Goal: Task Accomplishment & Management: Complete application form

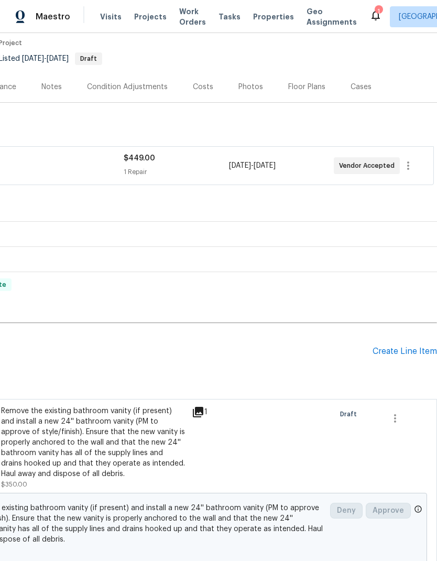
scroll to position [88, 155]
click at [399, 347] on div "Create Line Item" at bounding box center [405, 352] width 65 height 10
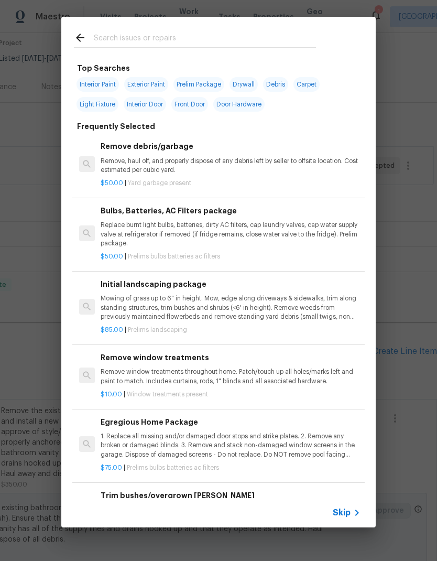
click at [209, 31] on input "text" at bounding box center [205, 39] width 222 height 16
type input "Bathroom"
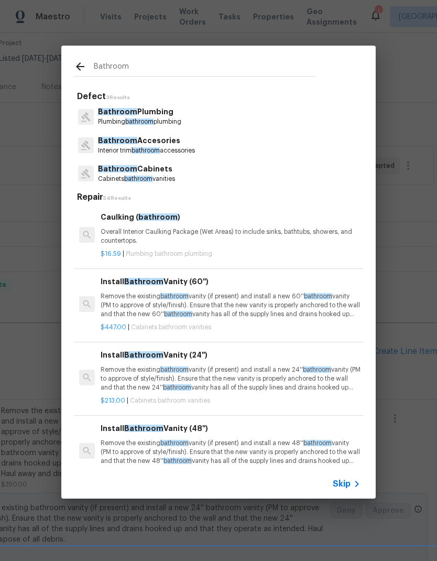
click at [170, 115] on p "Bathroom Plumbing" at bounding box center [139, 111] width 83 height 11
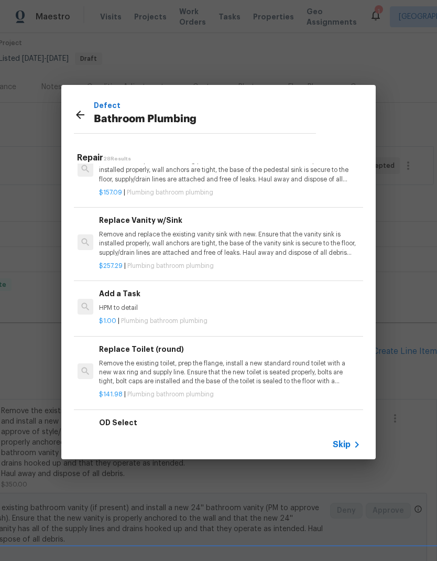
scroll to position [1553, 2]
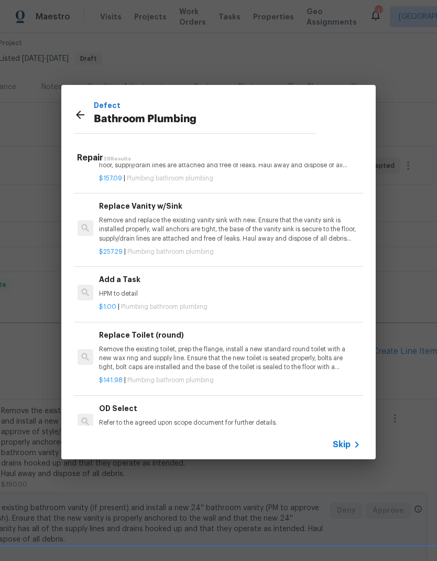
click at [199, 289] on p "HPM to detail" at bounding box center [229, 293] width 260 height 9
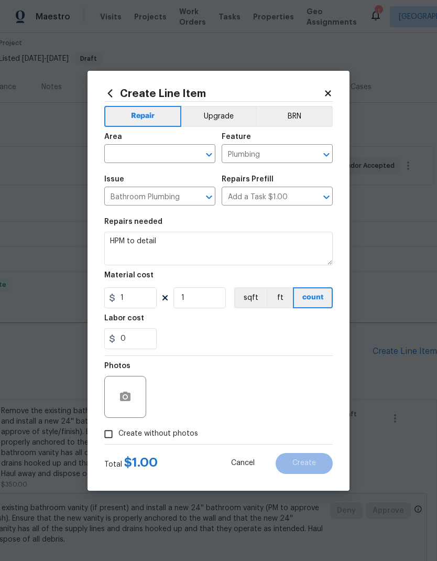
click at [162, 152] on input "text" at bounding box center [145, 155] width 82 height 16
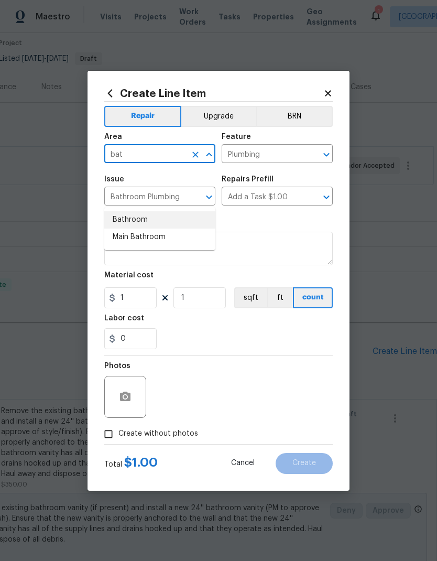
click at [158, 211] on li "Bathroom" at bounding box center [159, 219] width 111 height 17
type input "Bathroom"
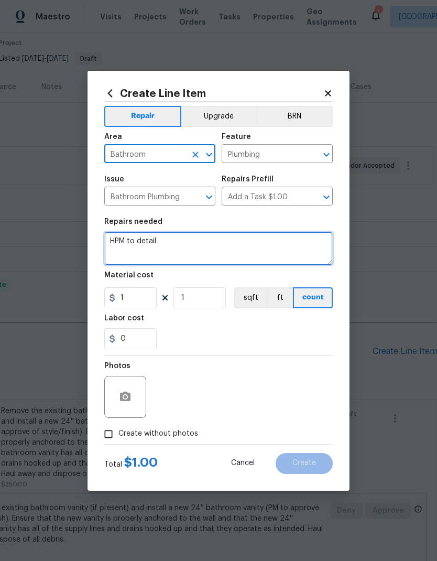
click at [151, 245] on textarea "HPM to detail" at bounding box center [218, 249] width 229 height 34
click at [151, 244] on textarea "HPM to detail" at bounding box center [218, 249] width 229 height 34
click at [150, 243] on textarea "HPM to detail" at bounding box center [218, 249] width 229 height 34
click at [149, 243] on textarea "HPM to detail" at bounding box center [218, 249] width 229 height 34
click at [164, 240] on textarea "HPM to detail" at bounding box center [218, 249] width 229 height 34
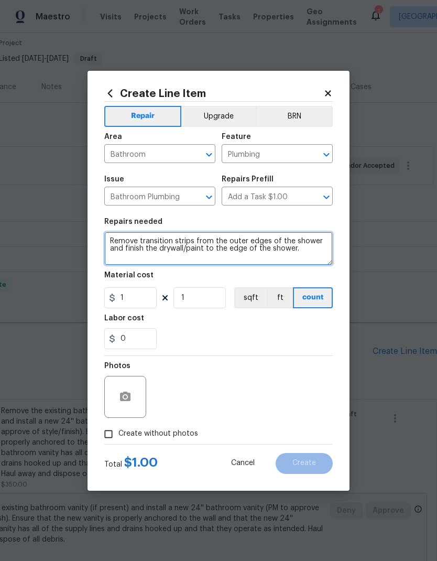
type textarea "Remove transition strips from the outer edges of the shower and finish the dryw…"
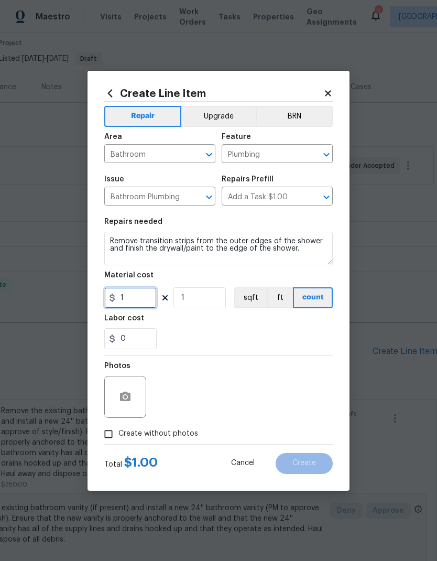
click at [143, 300] on input "1" at bounding box center [130, 297] width 52 height 21
type input "150"
click at [235, 328] on div "Labor cost" at bounding box center [218, 322] width 229 height 14
click at [145, 299] on input "150" at bounding box center [130, 297] width 52 height 21
click at [282, 340] on div "0" at bounding box center [218, 338] width 229 height 21
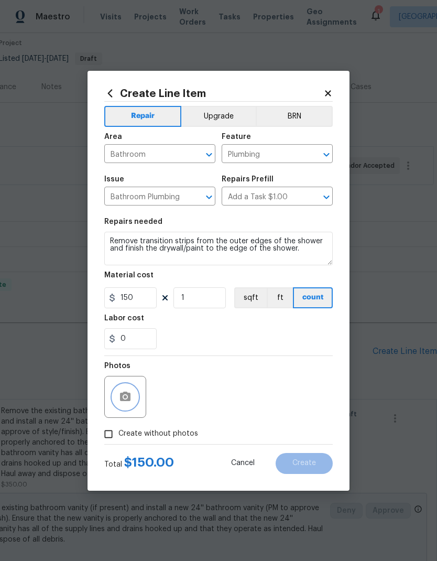
click at [128, 399] on icon "button" at bounding box center [125, 396] width 10 height 9
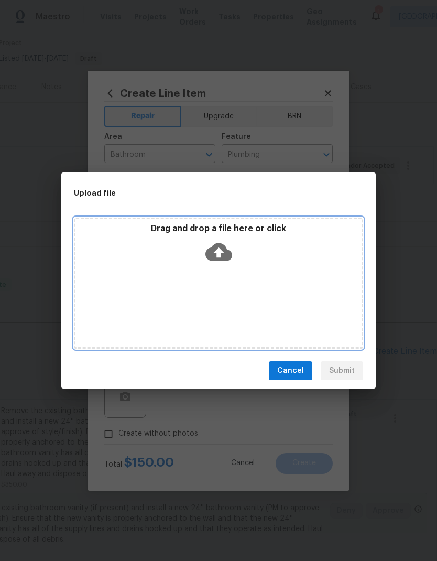
click at [274, 285] on div "Drag and drop a file here or click" at bounding box center [218, 283] width 289 height 131
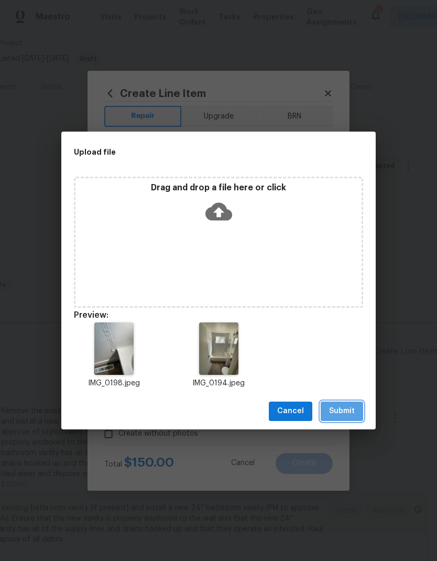
click at [349, 411] on span "Submit" at bounding box center [342, 411] width 26 height 13
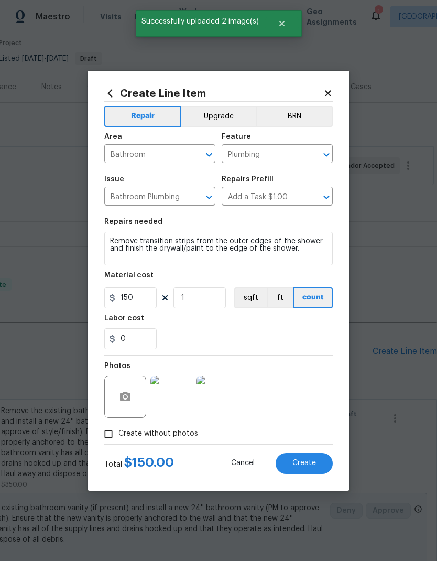
click at [306, 466] on span "Create" at bounding box center [305, 463] width 24 height 8
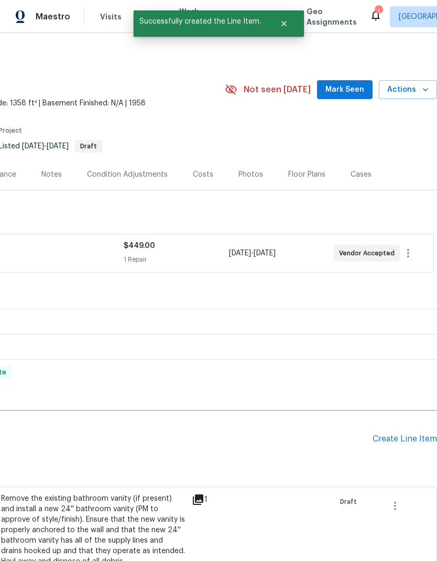
scroll to position [0, 155]
click at [402, 437] on div "Create Line Item" at bounding box center [405, 439] width 65 height 10
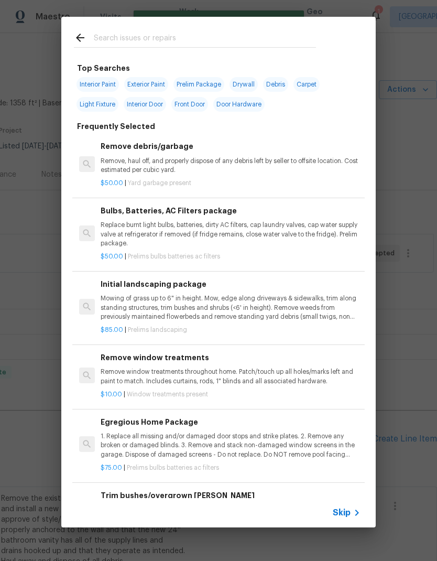
click at [181, 39] on input "text" at bounding box center [205, 39] width 222 height 16
type input "Outlet"
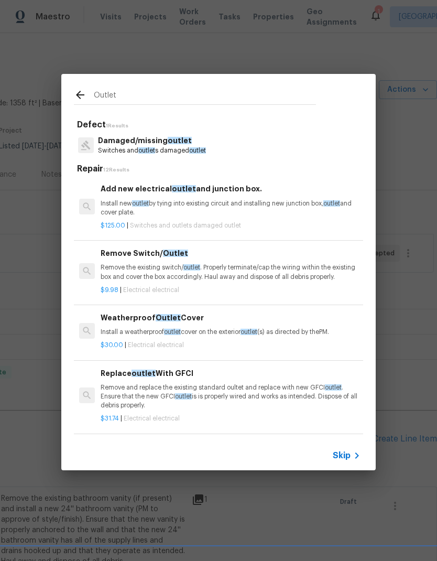
click at [230, 198] on div "Add new electrical outlet and junction box. Install new outlet by tying into ex…" at bounding box center [231, 200] width 260 height 34
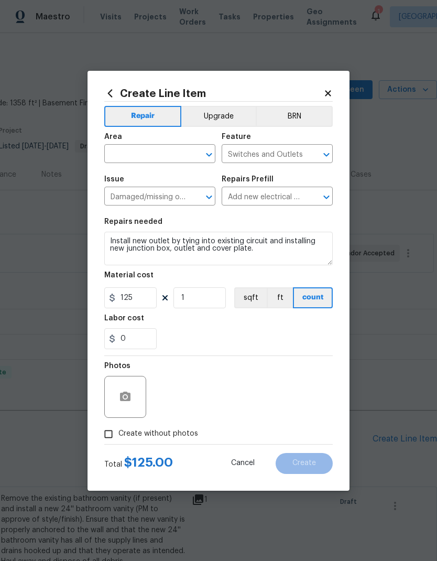
click at [152, 157] on input "text" at bounding box center [145, 155] width 82 height 16
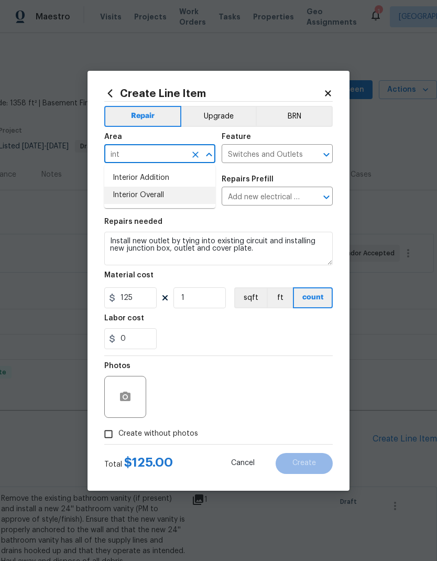
click at [173, 196] on li "Interior Overall" at bounding box center [159, 195] width 111 height 17
type input "Interior Overall"
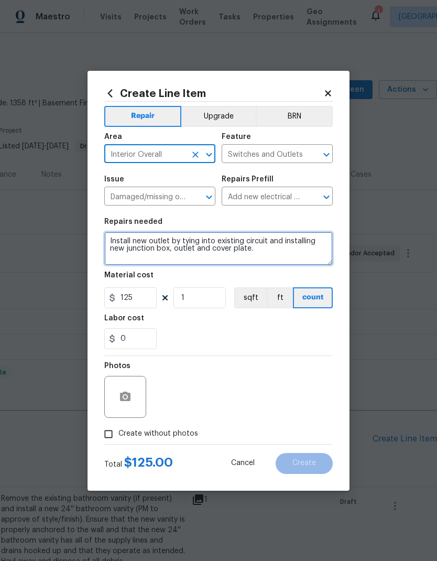
click at [109, 244] on textarea "Install new outlet by tying into existing circuit and installing new junction b…" at bounding box center [218, 249] width 229 height 34
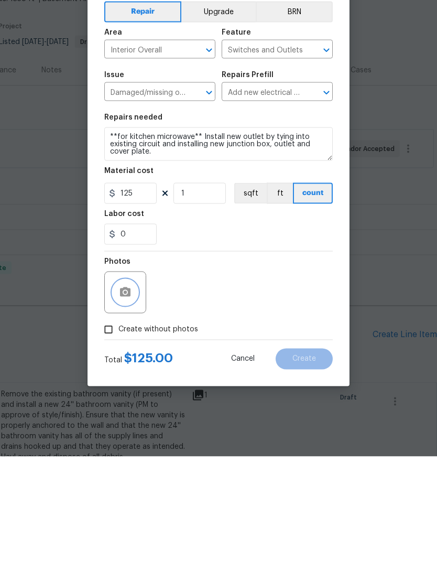
click at [129, 392] on icon "button" at bounding box center [125, 396] width 10 height 9
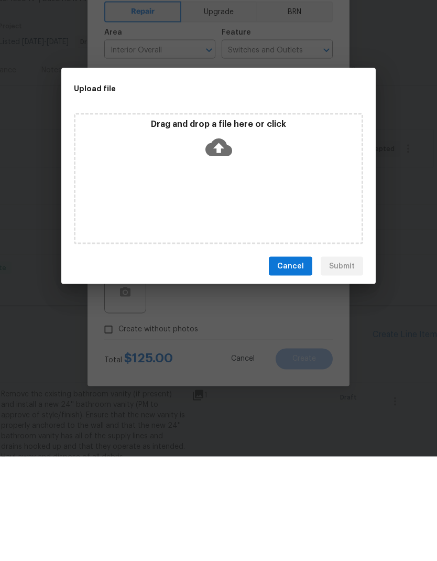
scroll to position [42, 0]
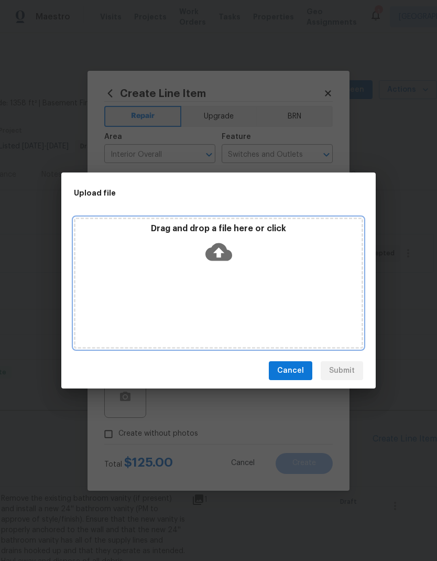
click at [293, 288] on div "Drag and drop a file here or click" at bounding box center [218, 283] width 289 height 131
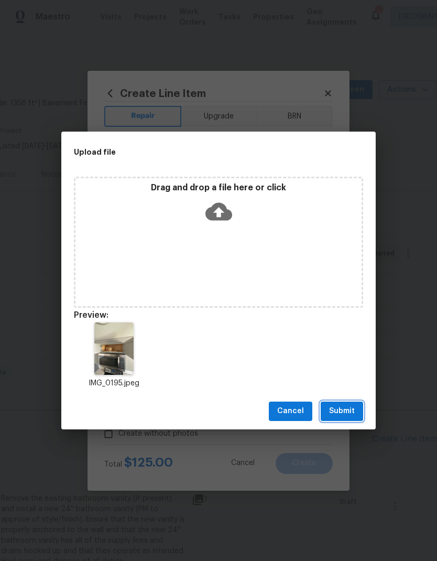
click at [346, 409] on span "Submit" at bounding box center [342, 411] width 26 height 13
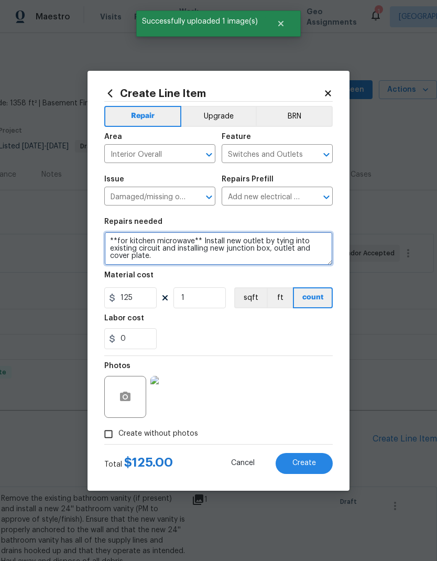
click at [196, 259] on textarea "**for kitchen microwave** Install new outlet by tying into existing circuit and…" at bounding box center [218, 249] width 229 height 34
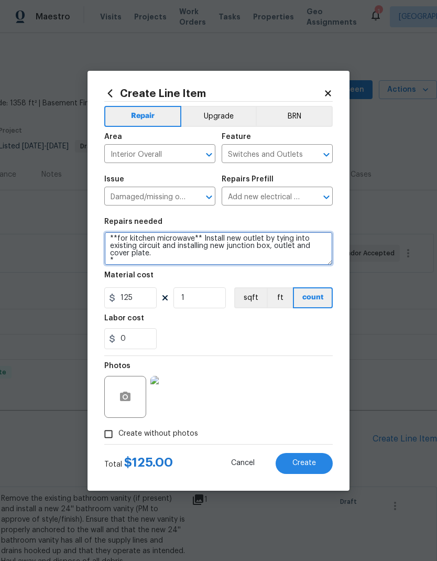
scroll to position [3, 0]
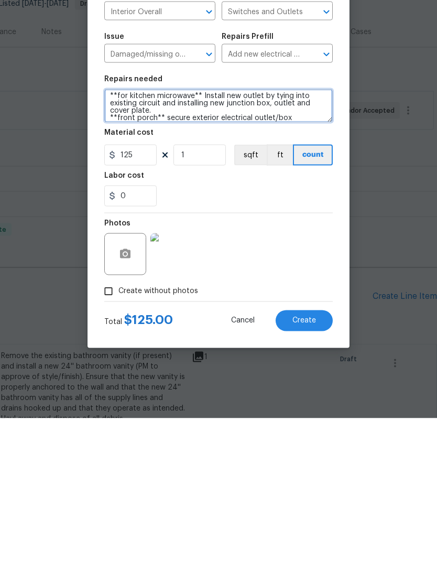
type textarea "**for kitchen microwave** Install new outlet by tying into existing circuit and…"
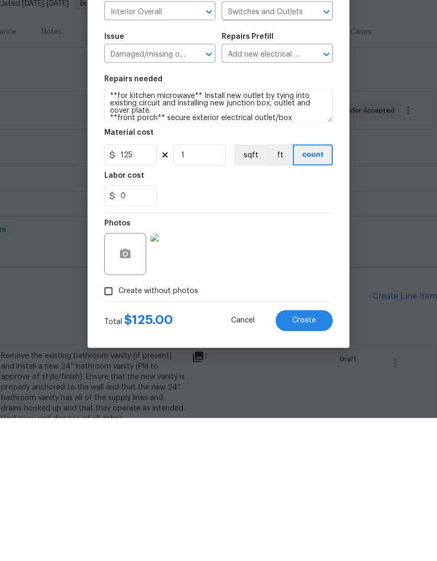
click at [307, 459] on span "Create" at bounding box center [305, 463] width 24 height 8
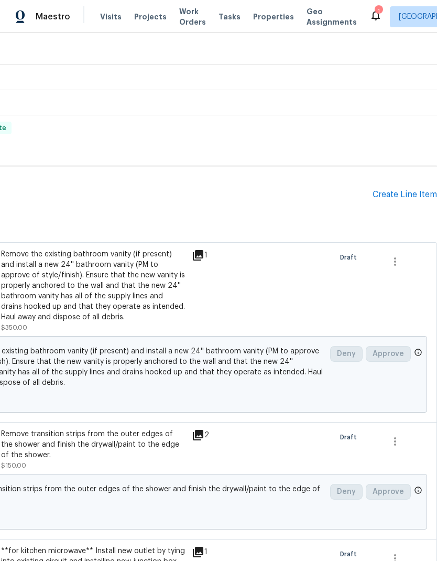
scroll to position [244, 155]
click at [398, 196] on div "Create Line Item" at bounding box center [405, 195] width 65 height 10
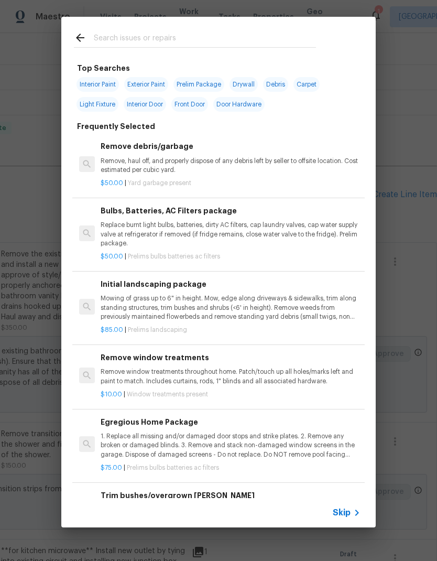
click at [186, 40] on input "text" at bounding box center [205, 39] width 222 height 16
type input "Vent cover"
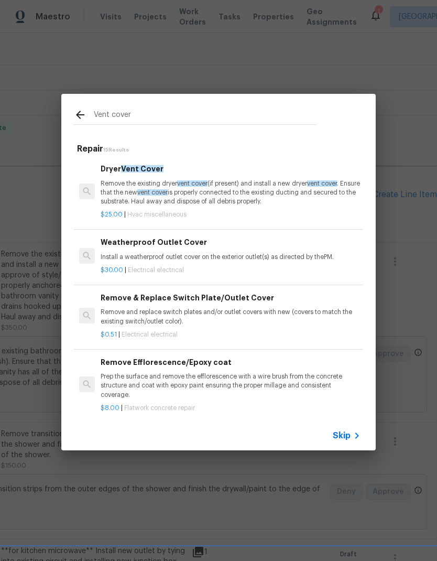
click at [273, 192] on p "Remove the existing dryer vent cover (if present) and install a new dryer vent …" at bounding box center [231, 192] width 260 height 27
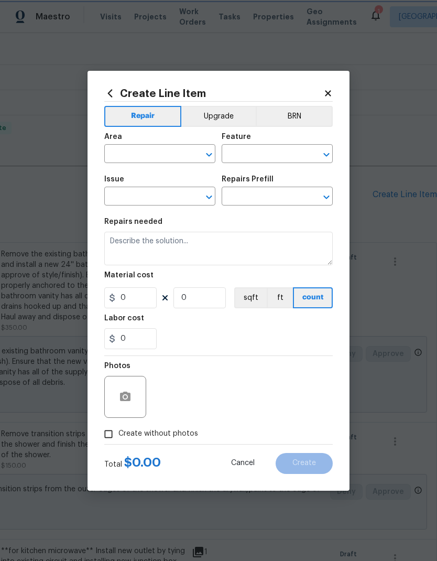
type input "HVAC"
type input "HVAC Extras"
type input "Dryer Vent Cover $25.00"
type textarea "Remove the existing dryer vent cover (if present) and install a new dryer vent …"
type input "25"
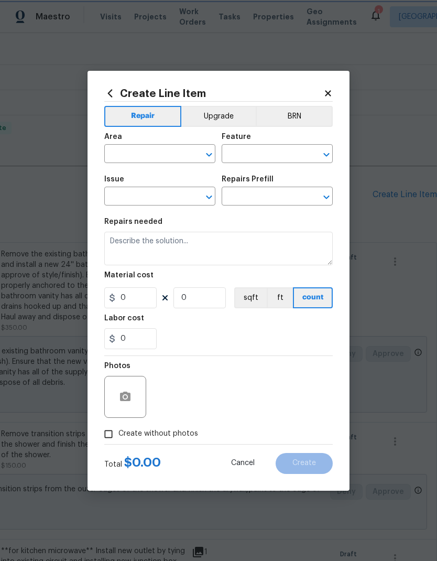
type input "1"
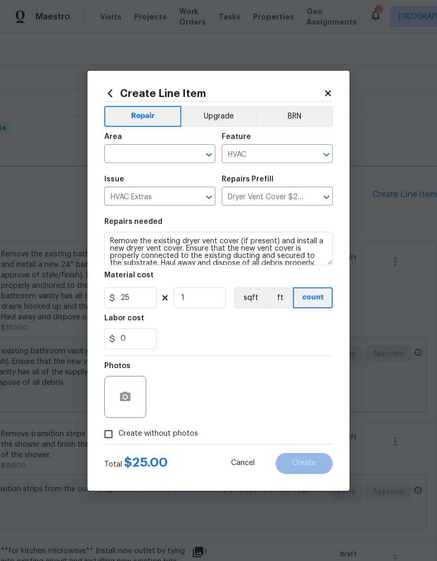
click at [160, 155] on input "text" at bounding box center [145, 155] width 82 height 16
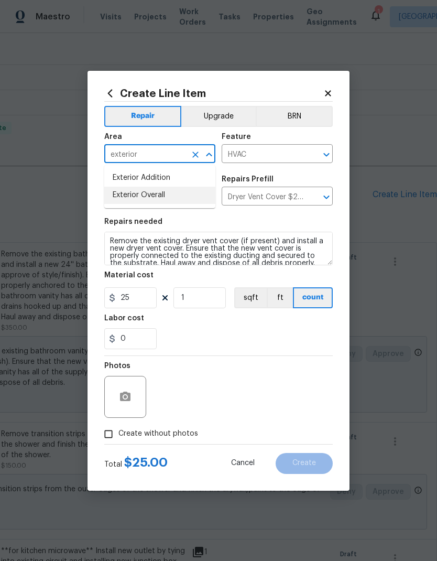
click at [173, 198] on li "Exterior Overall" at bounding box center [159, 195] width 111 height 17
type input "Exterior Overall"
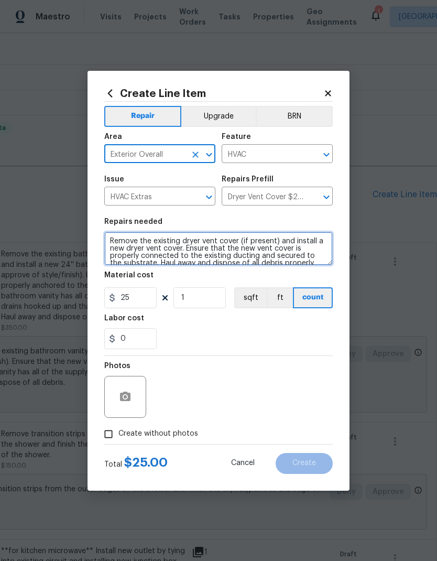
click at [296, 244] on textarea "Remove the existing dryer vent cover (if present) and install a new dryer vent …" at bounding box center [218, 249] width 229 height 34
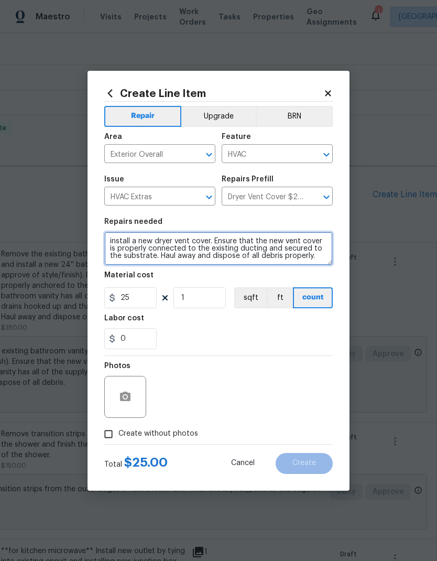
type textarea "install a new dryer vent cover. Ensure that the new vent cover is properly conn…"
click at [234, 332] on div "0" at bounding box center [218, 338] width 229 height 21
click at [111, 435] on input "Create without photos" at bounding box center [109, 434] width 20 height 20
checkbox input "true"
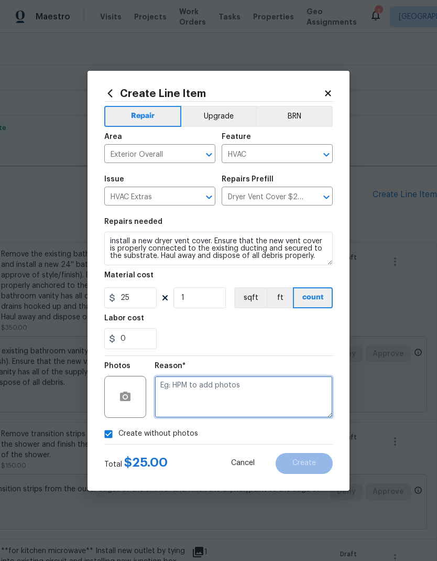
click at [249, 395] on textarea at bounding box center [244, 397] width 178 height 42
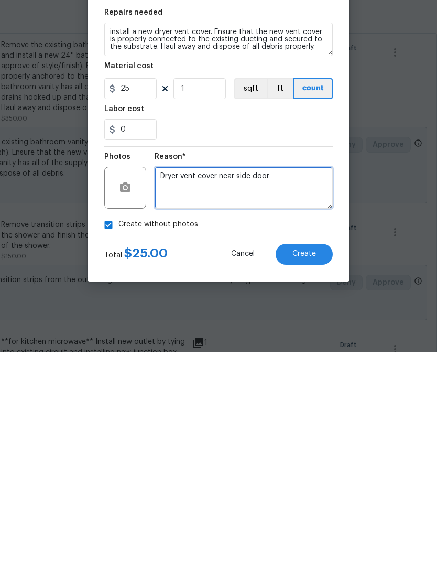
type textarea "Dryer vent cover near side door"
click at [315, 459] on span "Create" at bounding box center [305, 463] width 24 height 8
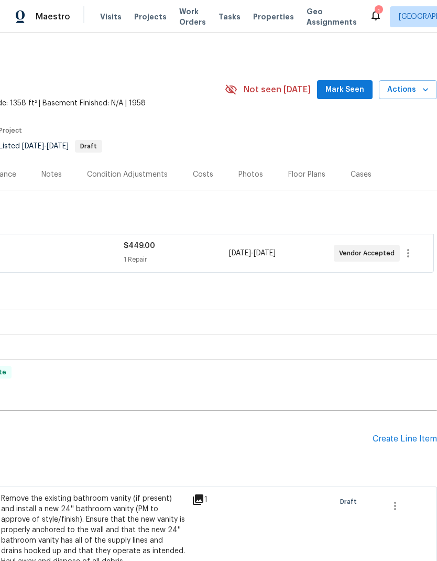
scroll to position [0, 155]
click at [412, 434] on div "Create Line Item" at bounding box center [405, 439] width 65 height 10
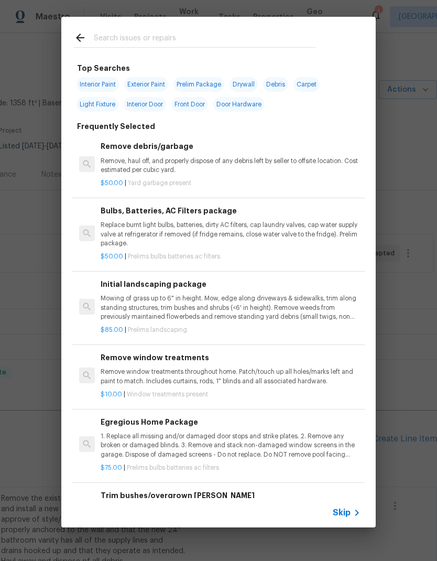
click at [198, 35] on input "text" at bounding box center [205, 39] width 222 height 16
type input "Door"
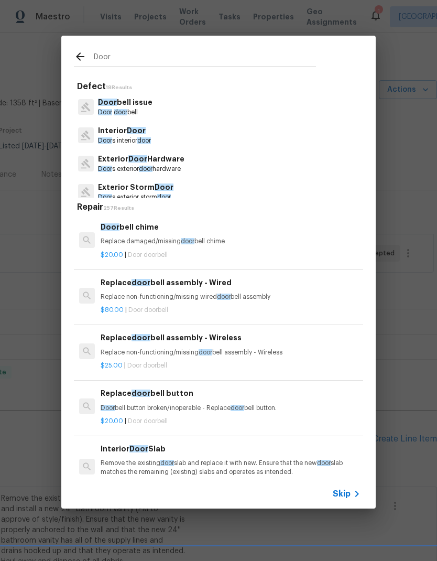
click at [179, 161] on p "Exterior Door Hardware" at bounding box center [141, 159] width 87 height 11
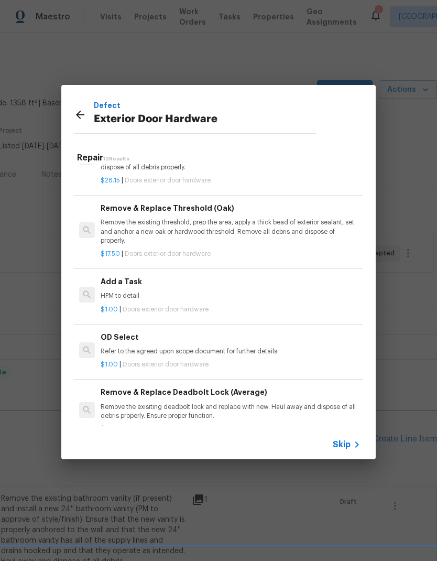
scroll to position [319, 0]
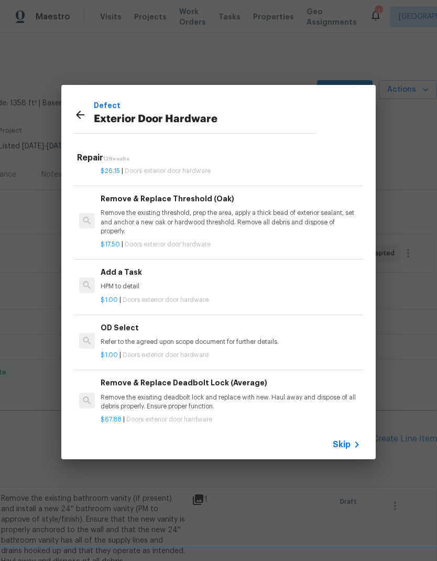
click at [186, 282] on p "HPM to detail" at bounding box center [231, 286] width 260 height 9
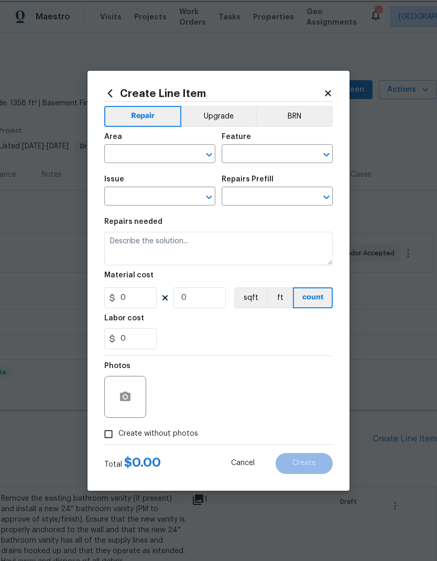
type input "Interior Door"
type input "Exterior Door Hardware"
type input "Add a Task $1.00"
type textarea "HPM to detail"
type input "1"
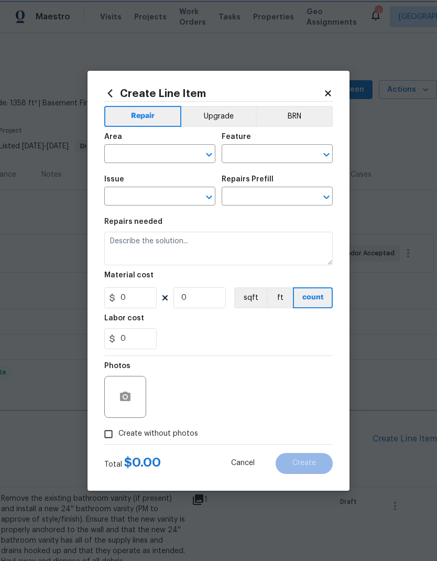
type input "1"
click at [165, 158] on input "text" at bounding box center [145, 155] width 82 height 16
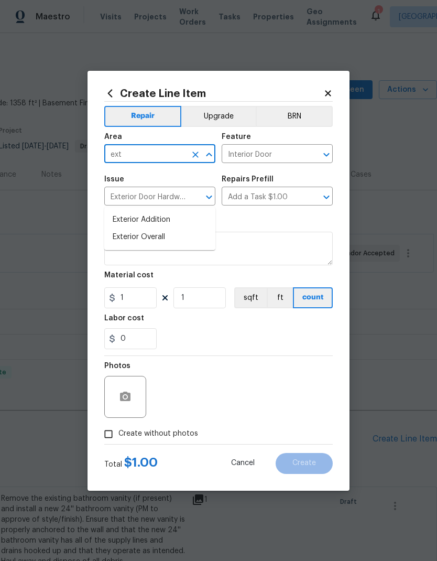
click at [182, 229] on li "Exterior Overall" at bounding box center [159, 237] width 111 height 17
type input "Exterior Overall"
click at [280, 158] on input "Interior Door" at bounding box center [263, 155] width 82 height 16
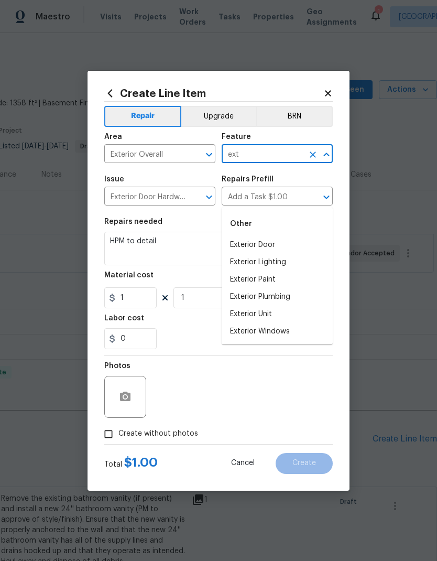
click at [277, 237] on li "Exterior Door" at bounding box center [277, 245] width 111 height 17
type input "Exterior Door"
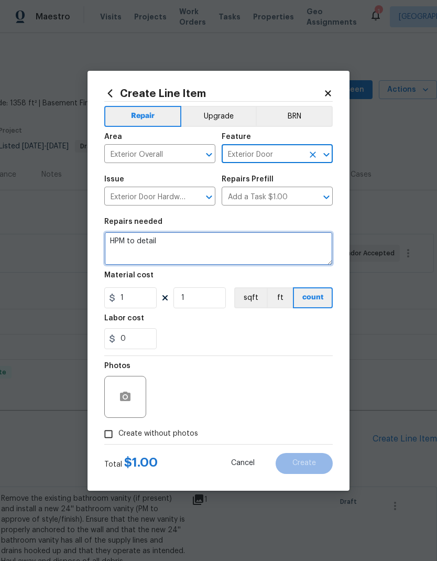
click at [153, 244] on textarea "HPM to detail" at bounding box center [218, 249] width 229 height 34
click at [151, 243] on textarea "HPM to detail" at bounding box center [218, 249] width 229 height 34
click at [150, 243] on textarea "HPM to detail" at bounding box center [218, 249] width 229 height 34
click at [127, 242] on textarea "HPM to detail" at bounding box center [218, 249] width 229 height 34
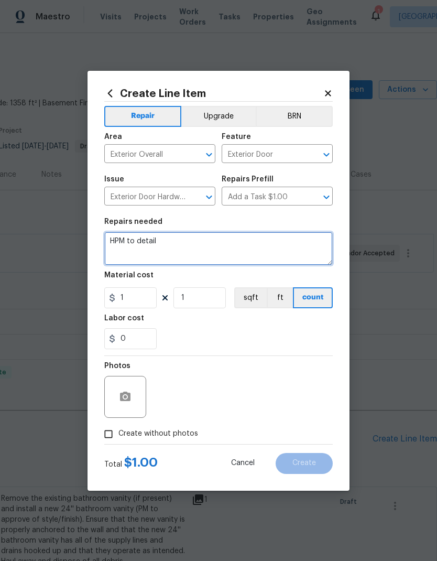
click at [127, 242] on textarea "HPM to detail" at bounding box center [218, 249] width 229 height 34
click at [127, 244] on textarea "HPM to detail" at bounding box center [218, 249] width 229 height 34
type textarea "Adjust both exterior doors so that they latch and deadbolt easily"
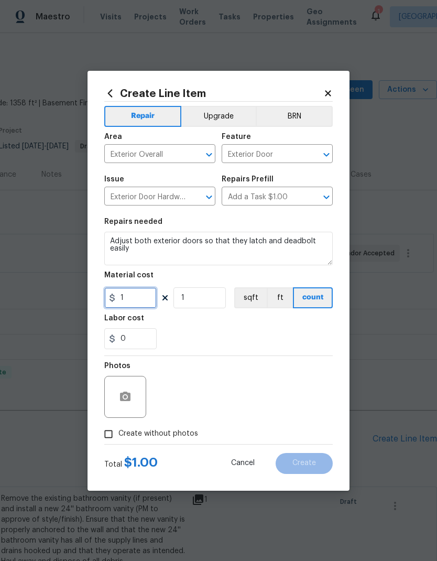
click at [141, 298] on input "1" at bounding box center [130, 297] width 52 height 21
type input "25"
click at [230, 327] on div "Labor cost" at bounding box center [218, 322] width 229 height 14
click at [109, 436] on input "Create without photos" at bounding box center [109, 434] width 20 height 20
checkbox input "true"
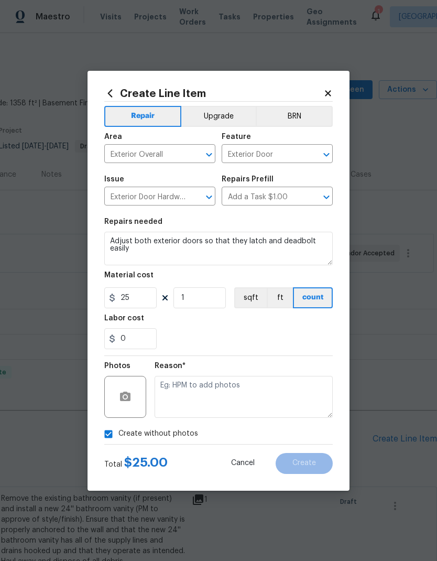
click at [240, 390] on textarea at bounding box center [244, 397] width 178 height 42
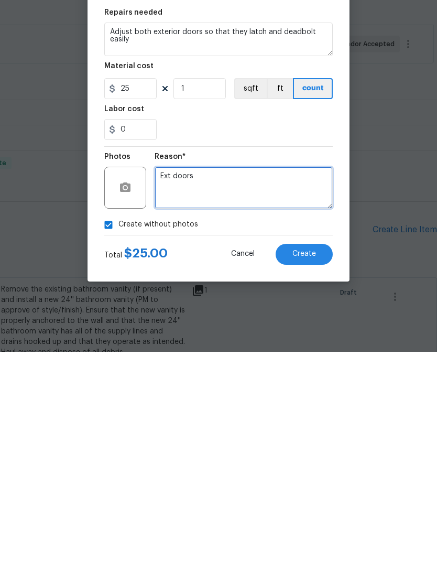
type textarea "Ext doors"
click at [315, 459] on span "Create" at bounding box center [305, 463] width 24 height 8
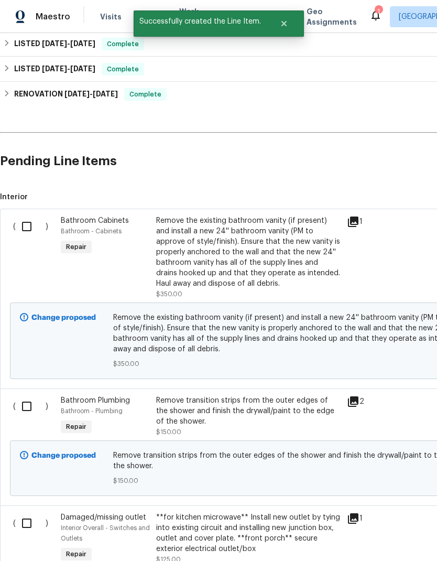
scroll to position [278, 0]
click at [31, 216] on input "checkbox" at bounding box center [31, 227] width 30 height 22
checkbox input "true"
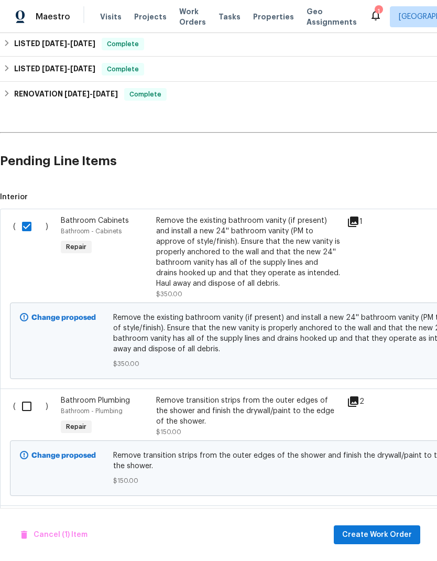
click at [30, 395] on input "checkbox" at bounding box center [31, 406] width 30 height 22
checkbox input "true"
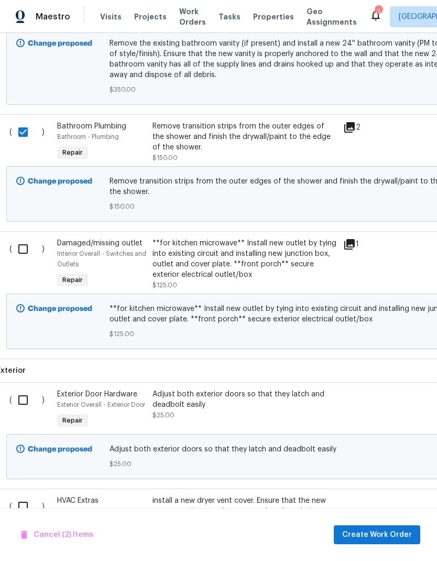
scroll to position [554, 4]
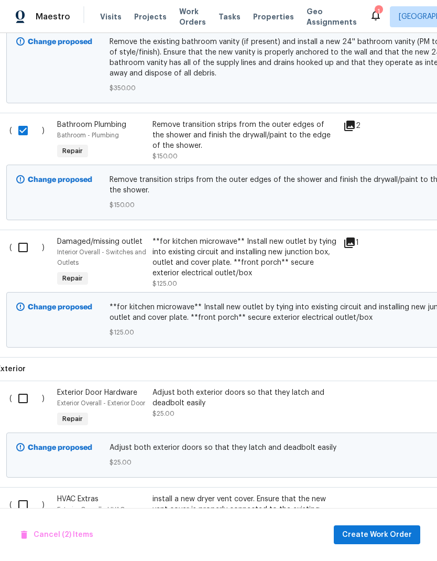
click at [29, 237] on input "checkbox" at bounding box center [27, 248] width 30 height 22
checkbox input "true"
click at [30, 388] on input "checkbox" at bounding box center [27, 399] width 30 height 22
checkbox input "true"
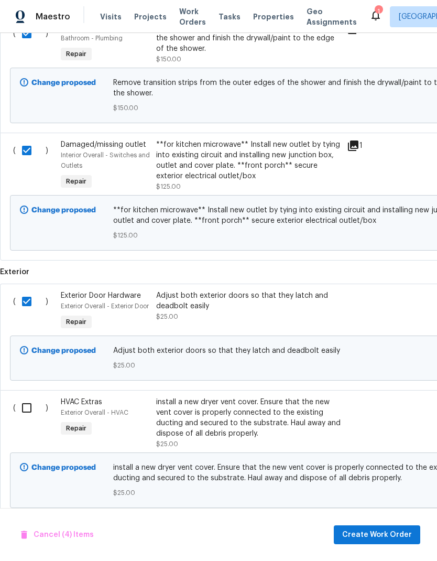
scroll to position [651, 0]
click at [29, 397] on input "checkbox" at bounding box center [31, 408] width 30 height 22
checkbox input "true"
click at [395, 528] on button "Create Work Order" at bounding box center [377, 534] width 87 height 19
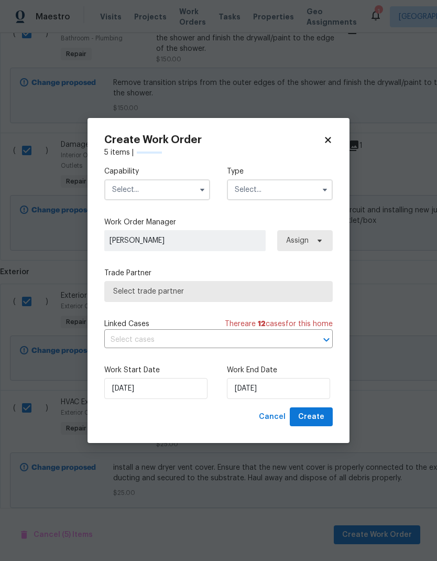
checkbox input "false"
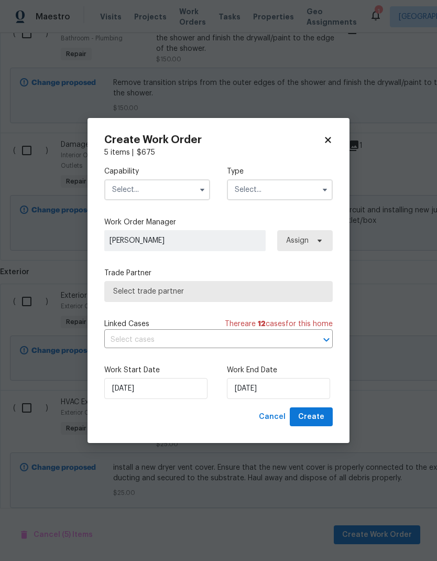
click at [163, 187] on input "text" at bounding box center [157, 189] width 106 height 21
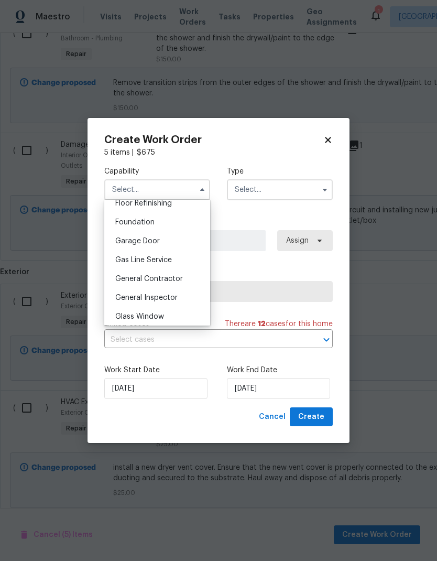
scroll to position [435, 0]
click at [169, 279] on span "General Contractor" at bounding box center [149, 278] width 68 height 7
type input "General Contractor"
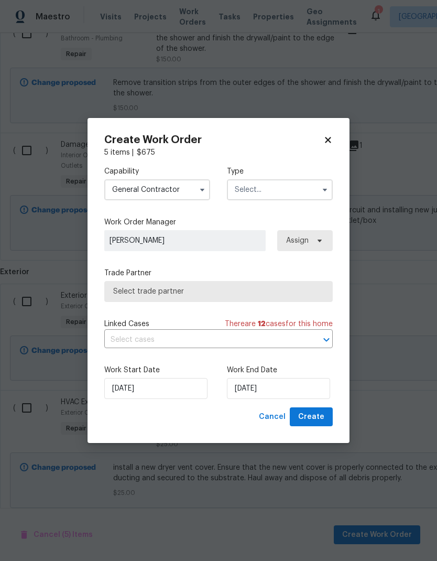
click at [278, 191] on input "text" at bounding box center [280, 189] width 106 height 21
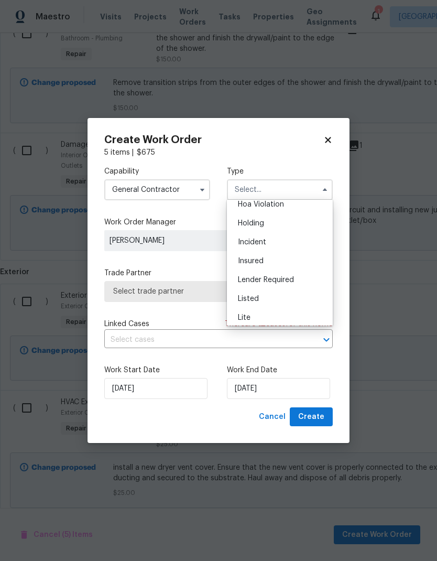
scroll to position [33, 0]
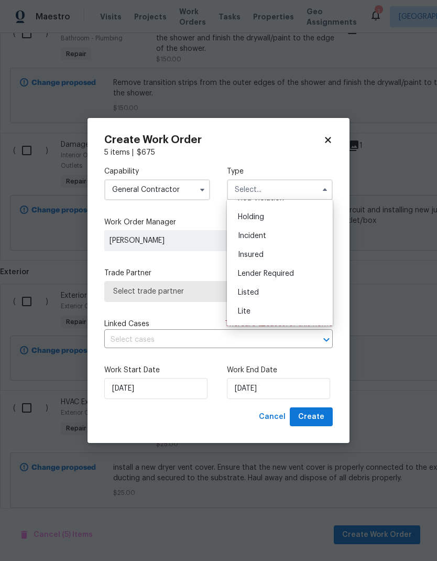
click at [281, 292] on div "Listed" at bounding box center [280, 292] width 101 height 19
type input "Listed"
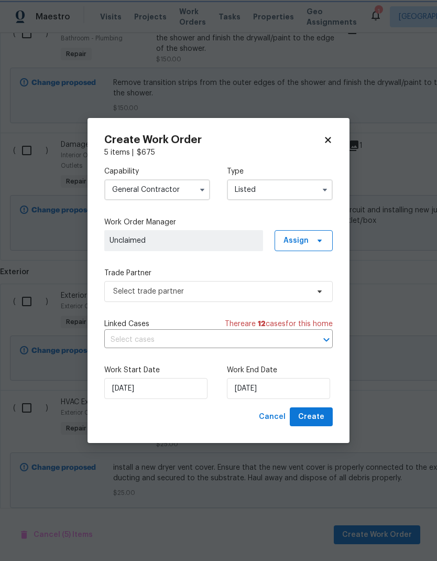
scroll to position [0, 0]
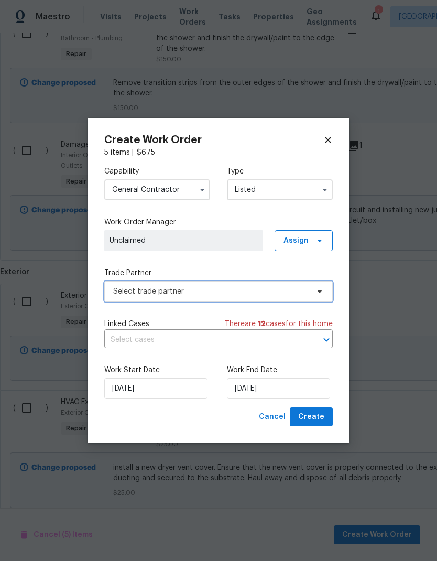
click at [219, 296] on span "Select trade partner" at bounding box center [218, 291] width 229 height 21
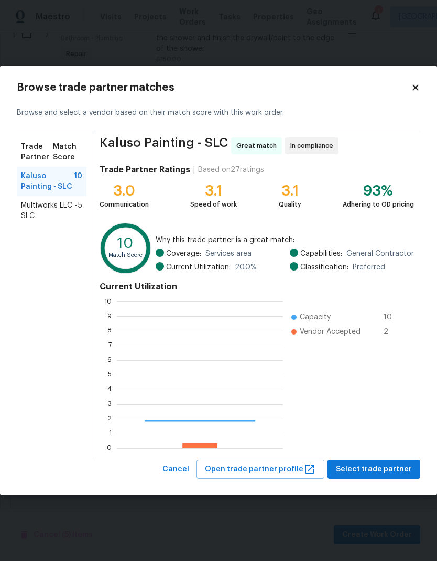
scroll to position [147, 166]
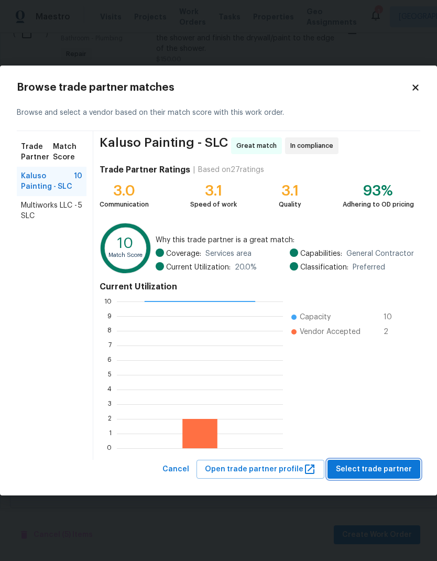
click at [394, 469] on span "Select trade partner" at bounding box center [374, 469] width 76 height 13
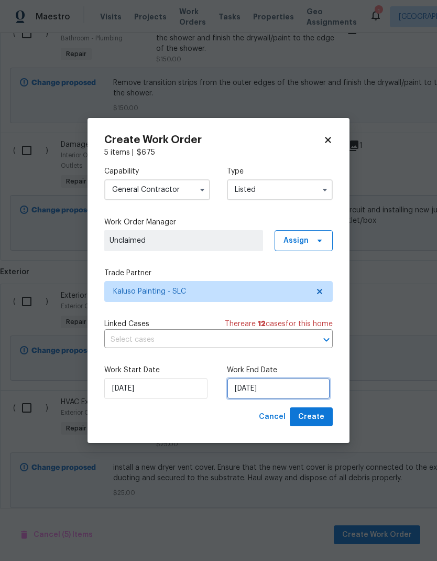
click at [307, 391] on input "[DATE]" at bounding box center [278, 388] width 103 height 21
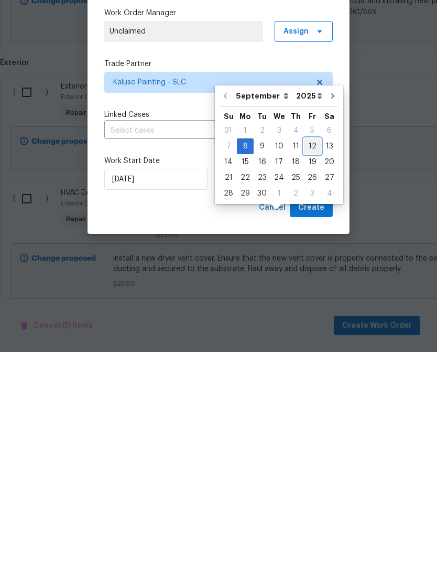
click at [310, 348] on div "12" at bounding box center [312, 355] width 17 height 15
type input "[DATE]"
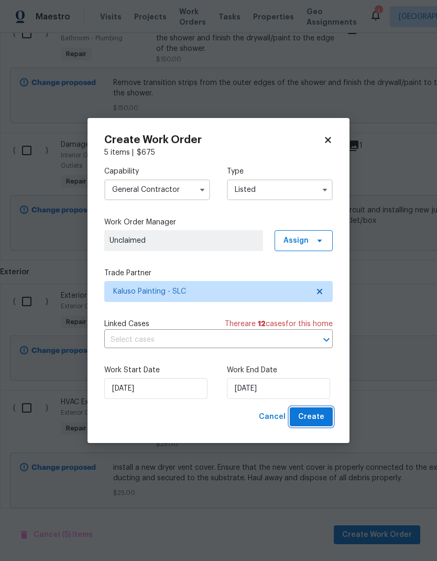
click at [319, 422] on span "Create" at bounding box center [311, 417] width 26 height 13
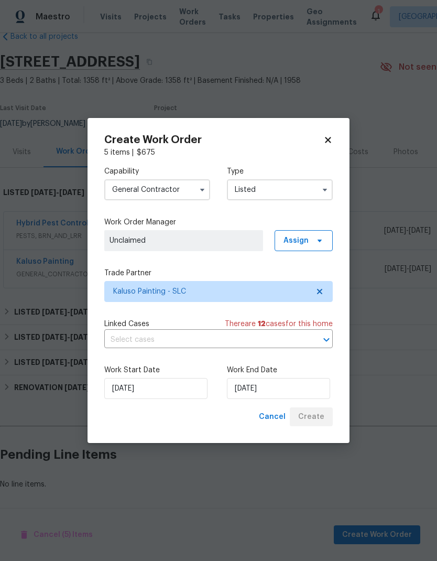
scroll to position [0, 0]
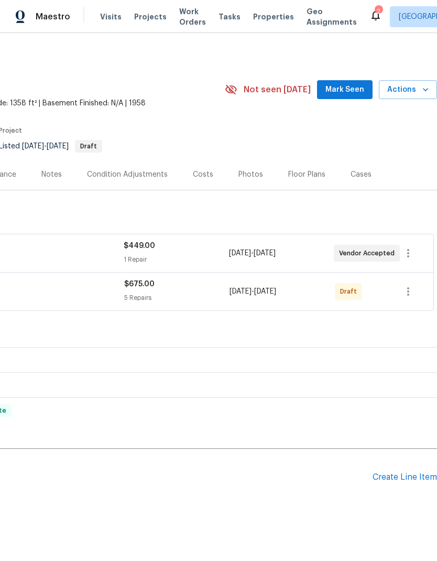
scroll to position [0, 155]
click at [411, 293] on icon "button" at bounding box center [408, 291] width 13 height 13
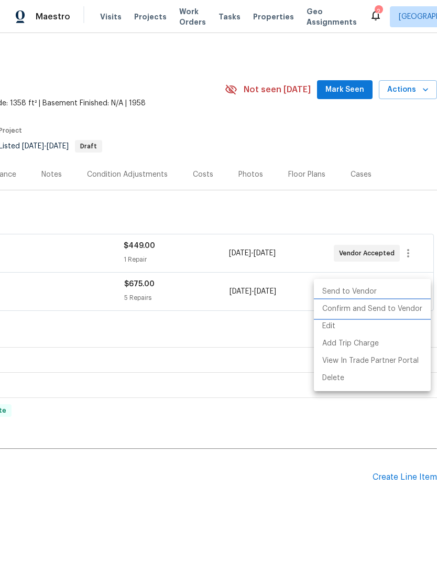
click at [387, 309] on li "Confirm and Send to Vendor" at bounding box center [372, 308] width 117 height 17
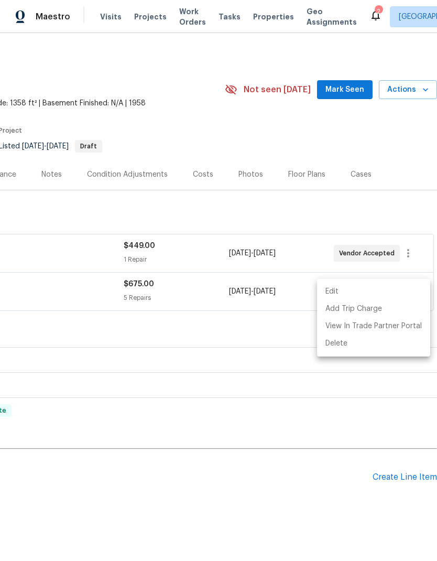
click at [260, 133] on div at bounding box center [218, 280] width 437 height 561
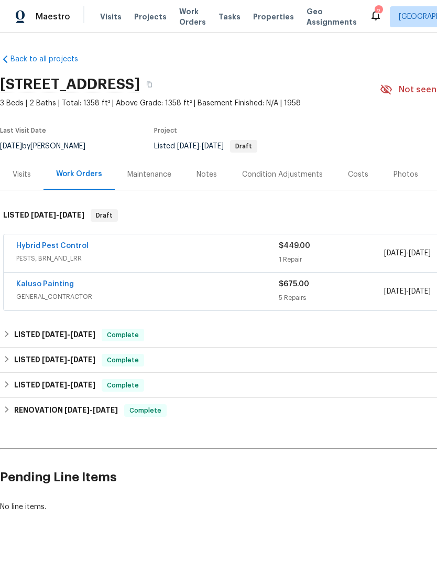
scroll to position [0, 0]
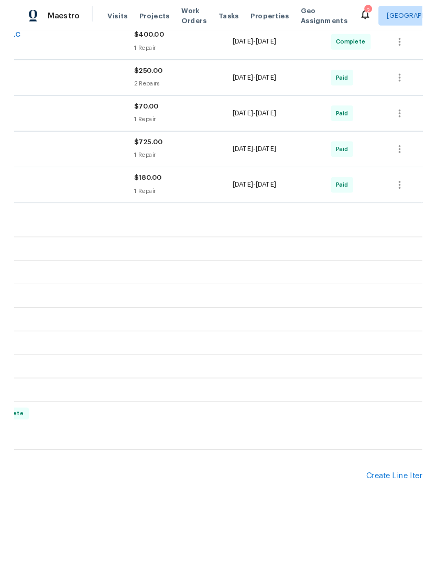
scroll to position [246, 151]
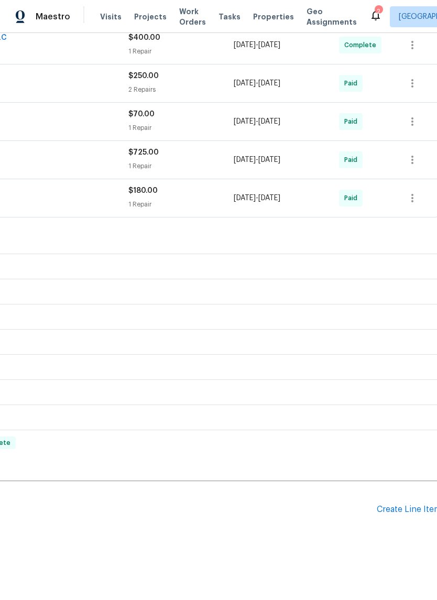
click at [407, 515] on div "Create Line Item" at bounding box center [409, 510] width 65 height 10
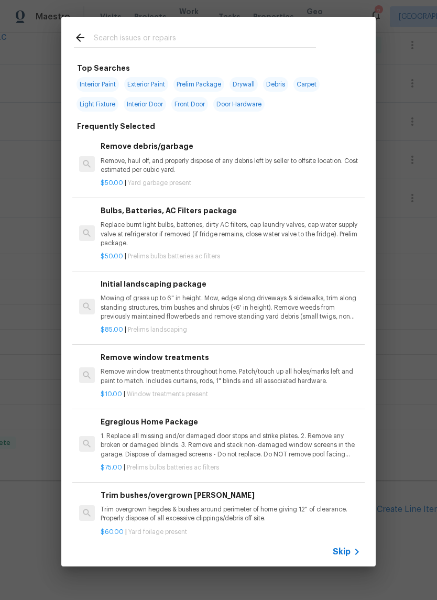
click at [207, 37] on input "text" at bounding box center [205, 39] width 222 height 16
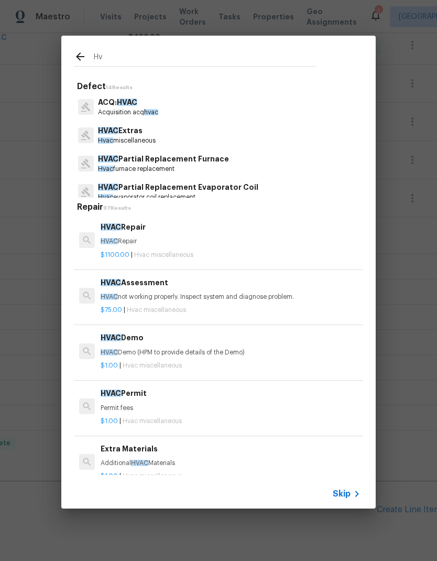
type input "H"
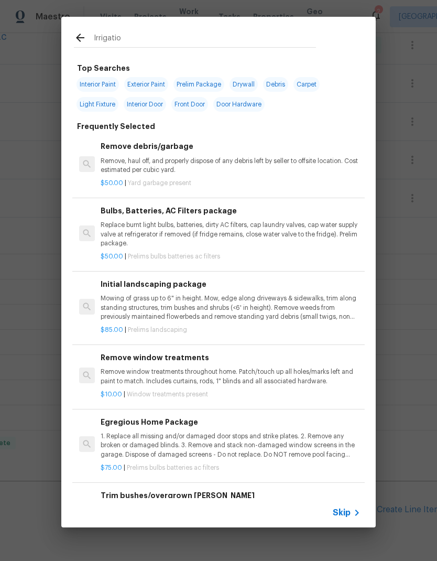
type input "Irrigation"
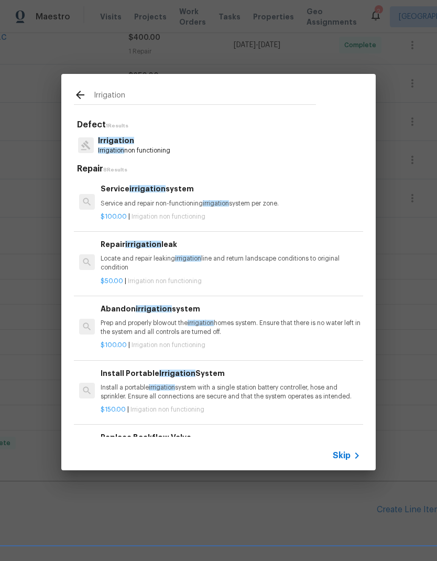
click at [260, 194] on h6 "Service irrigation system" at bounding box center [231, 189] width 260 height 12
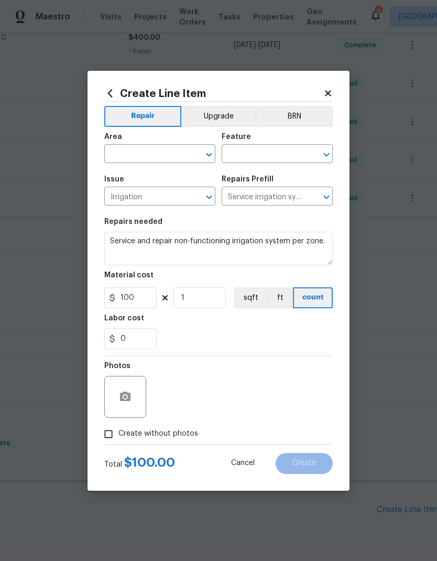
click at [157, 147] on input "text" at bounding box center [145, 155] width 82 height 16
click at [182, 199] on li "Exterior Overall" at bounding box center [159, 195] width 111 height 17
type input "Exterior Overall"
click at [278, 154] on input "text" at bounding box center [263, 155] width 82 height 16
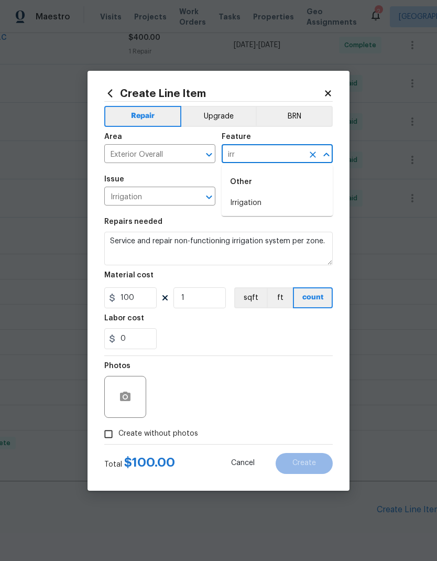
click at [265, 201] on li "Irrigation" at bounding box center [277, 203] width 111 height 17
type input "Irrigation"
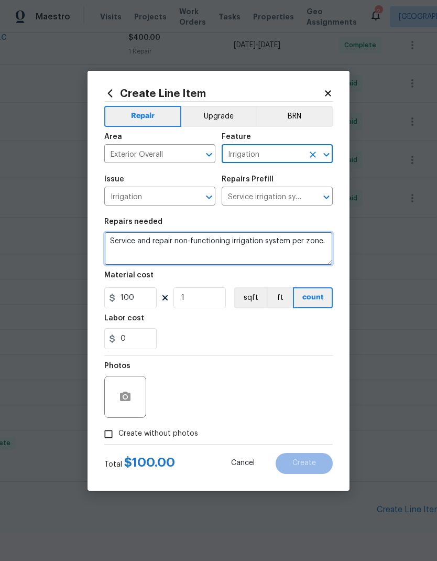
click at [175, 240] on textarea "Service and repair non-functioning irrigation system per zone." at bounding box center [218, 249] width 229 height 34
click at [178, 241] on textarea "Service and repair non-functioning irrigation system per zone." at bounding box center [218, 249] width 229 height 34
click at [192, 242] on textarea "Service and repair non-functioning irrigation system per zone." at bounding box center [218, 249] width 229 height 34
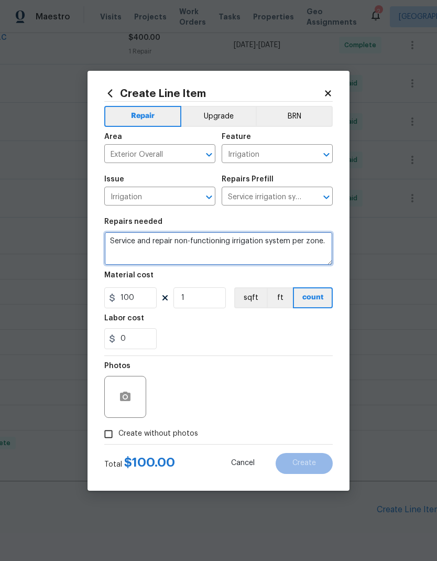
click at [192, 242] on textarea "Service and repair non-functioning irrigation system per zone." at bounding box center [218, 249] width 229 height 34
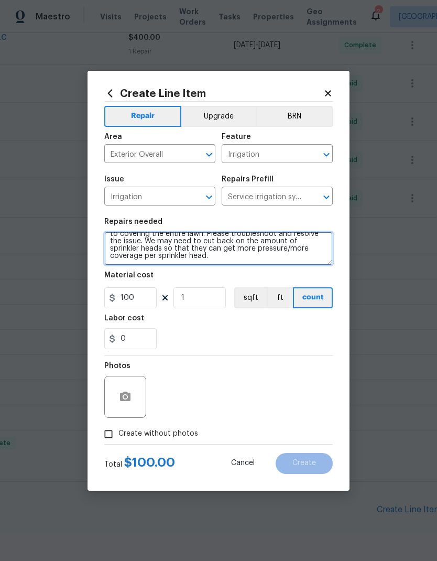
scroll to position [17, 0]
type textarea "You guys recently came out to fix the irrigation system and it is still not fun…"
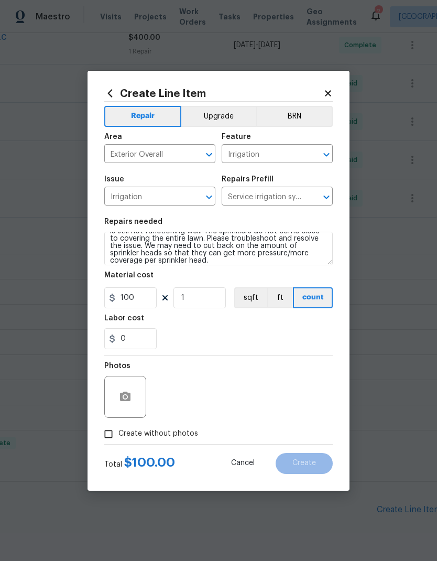
click at [309, 333] on div "0" at bounding box center [218, 338] width 229 height 21
click at [112, 439] on input "Create without photos" at bounding box center [109, 434] width 20 height 20
checkbox input "true"
click at [268, 395] on textarea at bounding box center [244, 397] width 178 height 42
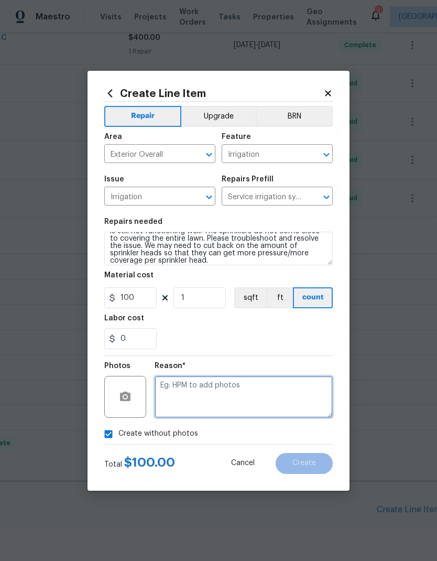
scroll to position [13, 0]
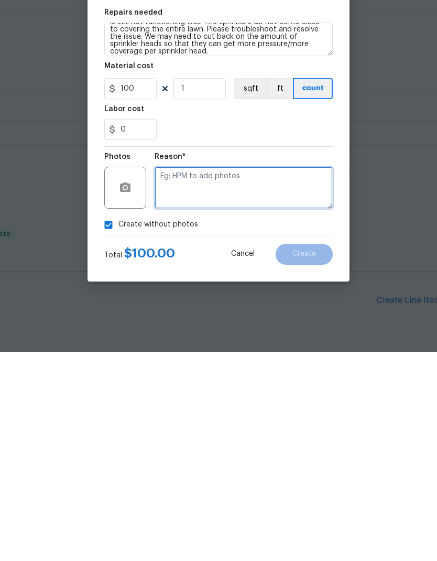
type textarea "I"
type textarea "Sprinklers"
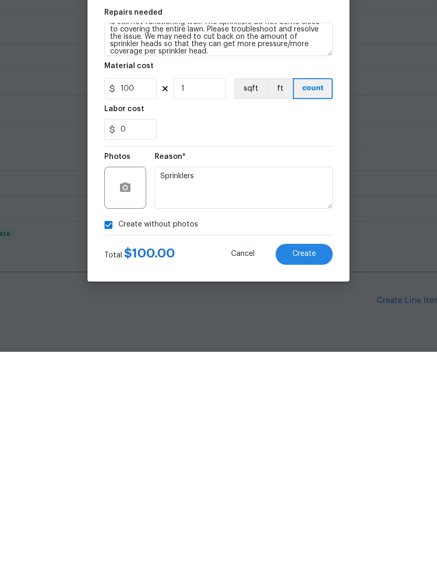
click at [317, 453] on button "Create" at bounding box center [304, 463] width 57 height 21
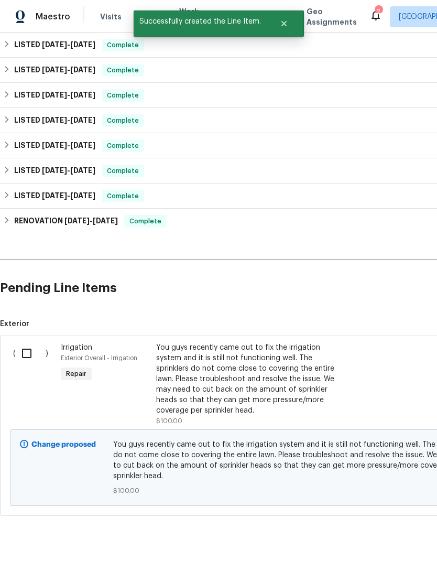
scroll to position [466, -1]
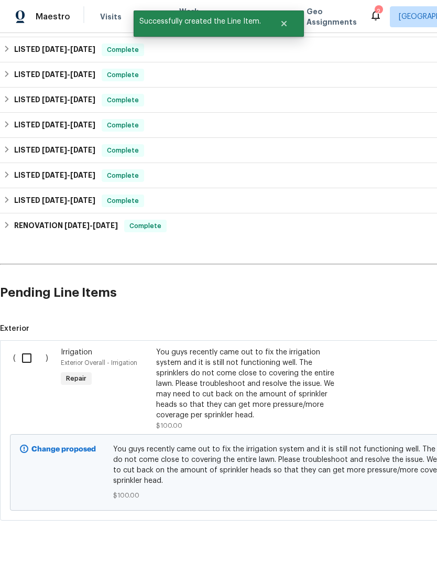
click at [28, 347] on input "checkbox" at bounding box center [31, 358] width 30 height 22
checkbox input "true"
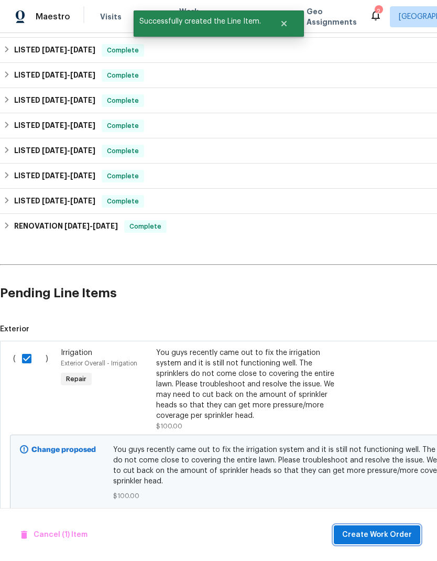
click at [406, 535] on span "Create Work Order" at bounding box center [377, 535] width 70 height 13
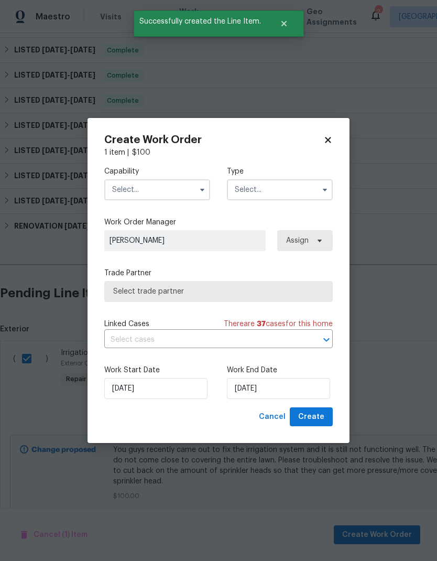
click at [173, 188] on input "text" at bounding box center [157, 189] width 106 height 21
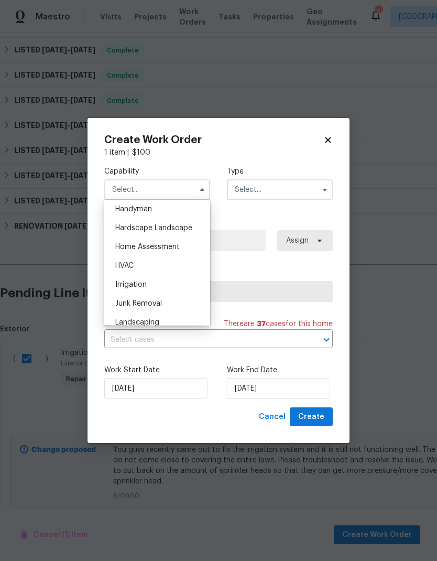
scroll to position [601, 0]
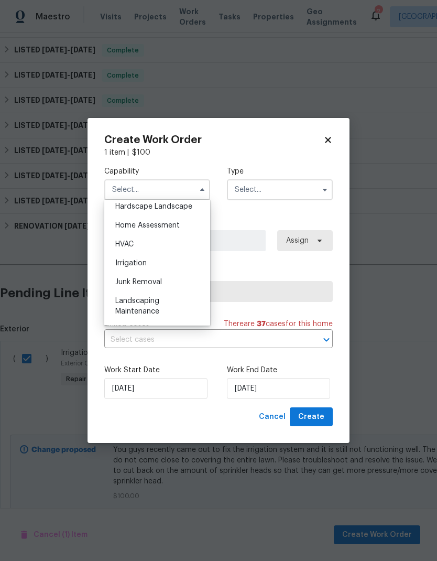
click at [158, 244] on div "HVAC" at bounding box center [157, 244] width 101 height 19
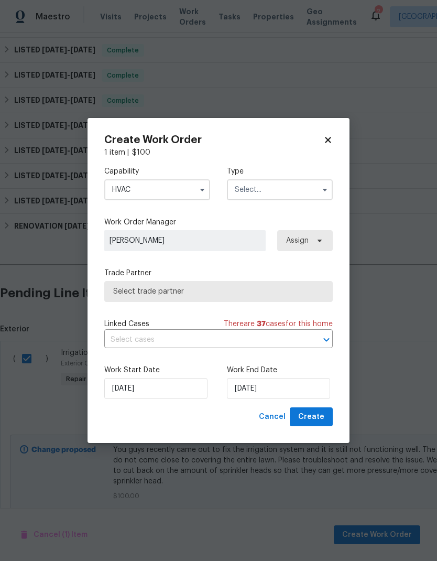
type input "HVAC"
click at [282, 196] on input "text" at bounding box center [280, 189] width 106 height 21
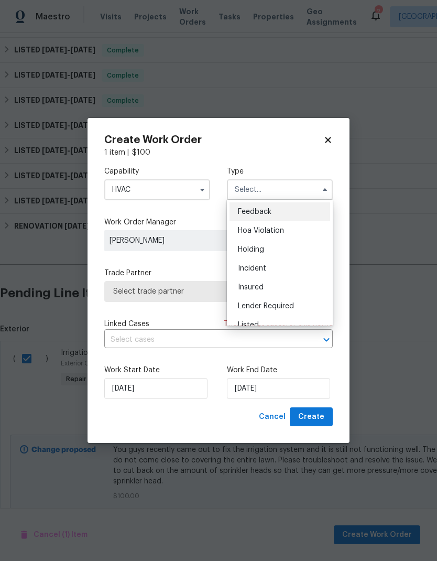
click at [275, 320] on div "Listed" at bounding box center [280, 325] width 101 height 19
type input "Listed"
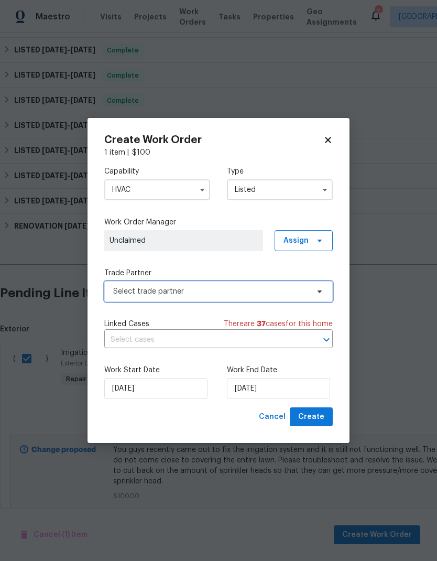
click at [236, 284] on span "Select trade partner" at bounding box center [218, 291] width 229 height 21
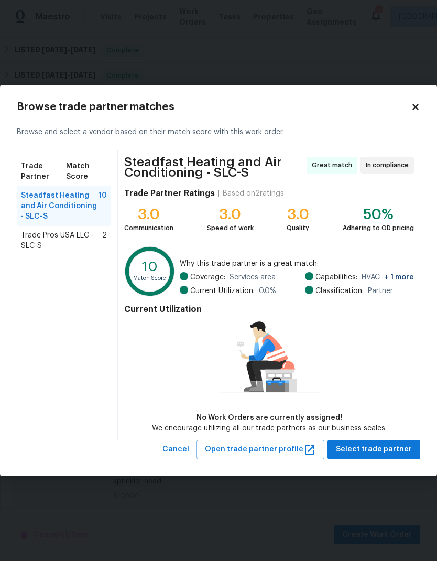
click at [62, 238] on span "Trade Pros USA LLC - SLC-S" at bounding box center [61, 240] width 81 height 21
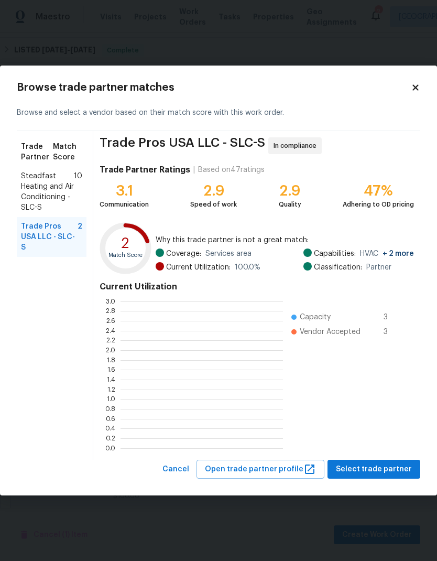
scroll to position [147, 163]
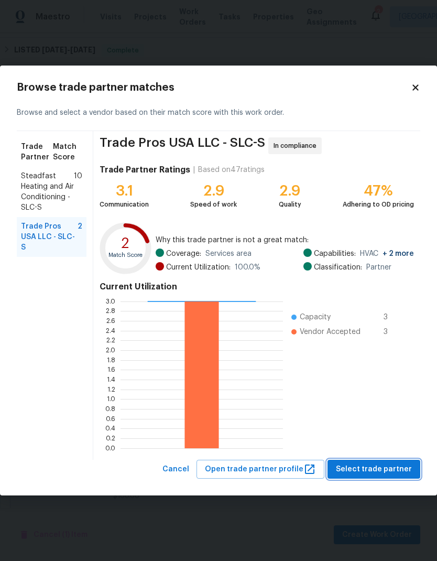
click at [399, 466] on span "Select trade partner" at bounding box center [374, 469] width 76 height 13
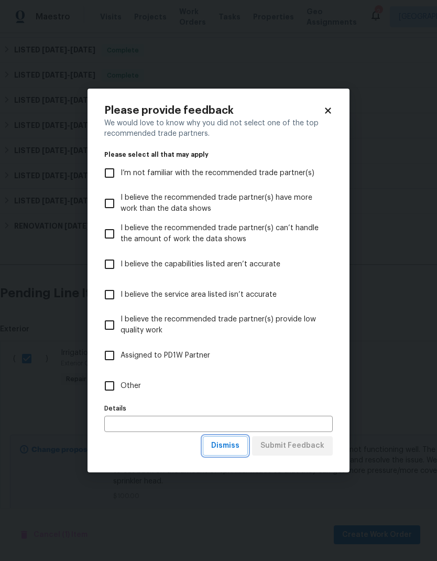
click at [227, 449] on span "Dismiss" at bounding box center [225, 445] width 28 height 13
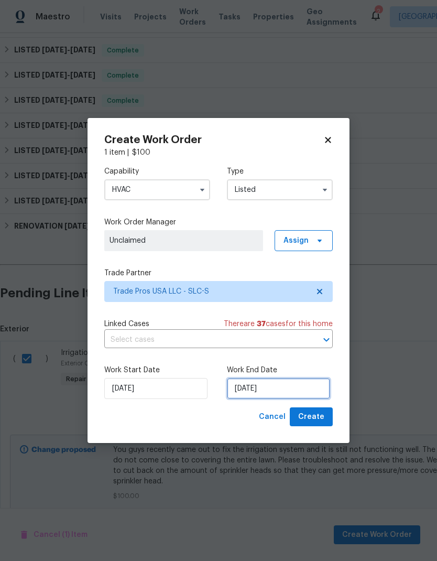
click at [307, 388] on input "[DATE]" at bounding box center [278, 388] width 103 height 21
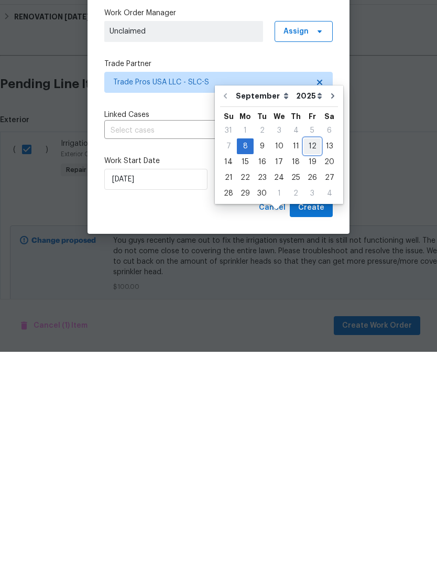
click at [308, 348] on div "12" at bounding box center [312, 355] width 17 height 15
type input "[DATE]"
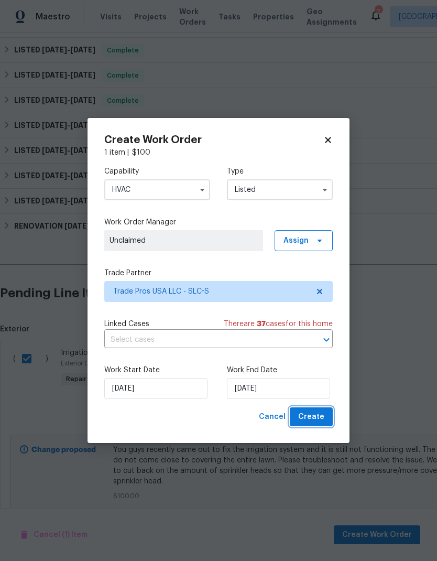
click at [321, 424] on span "Create" at bounding box center [311, 417] width 26 height 13
checkbox input "false"
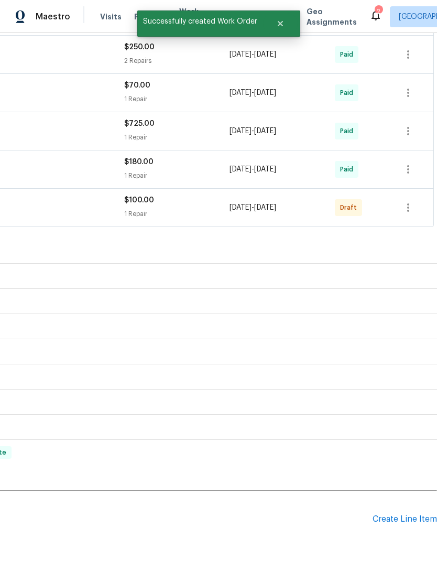
scroll to position [274, 155]
click at [410, 202] on icon "button" at bounding box center [408, 208] width 13 height 13
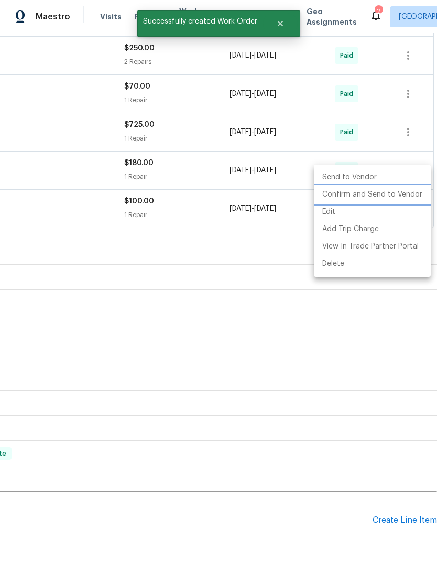
click at [385, 198] on li "Confirm and Send to Vendor" at bounding box center [372, 194] width 117 height 17
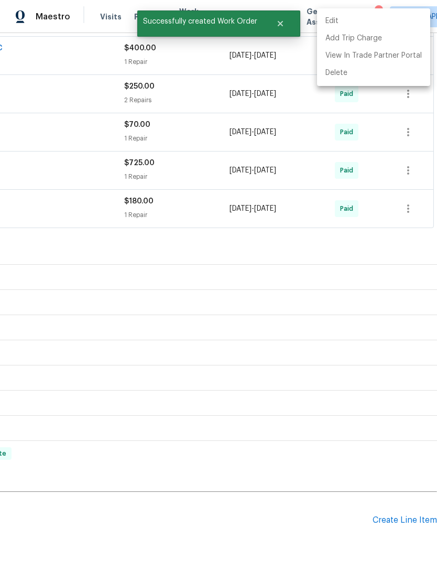
click at [213, 223] on div at bounding box center [218, 280] width 437 height 561
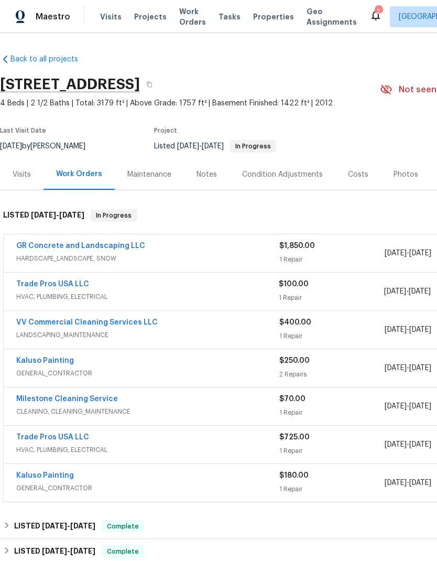
scroll to position [0, 0]
click at [208, 169] on div "Notes" at bounding box center [207, 174] width 20 height 10
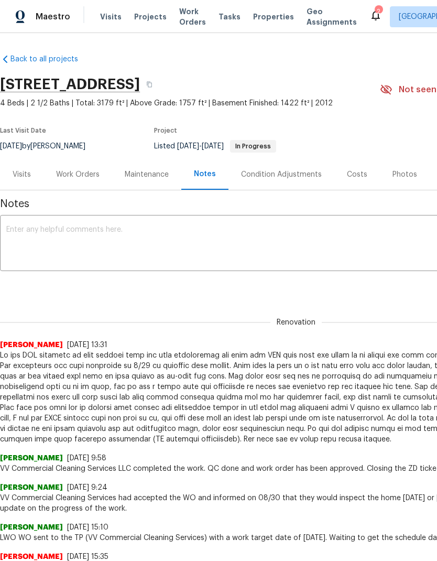
click at [111, 240] on textarea at bounding box center [296, 244] width 580 height 37
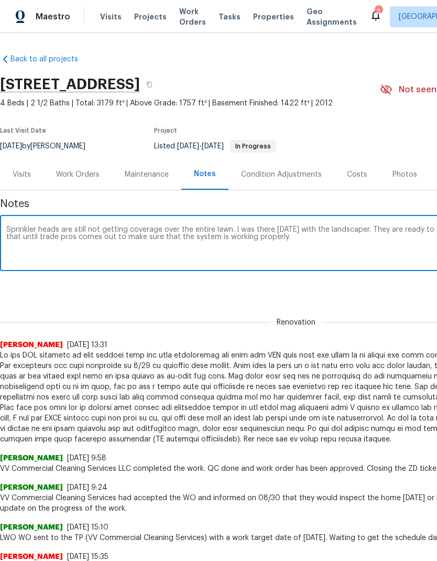
type textarea "Sprinkler heads are still not getting coverage over the entire lawn. I was ther…"
click at [382, 297] on div "Renovation a9c92341-efef-4093-ba21-d187c11cd90e ​ Add" at bounding box center [296, 286] width 593 height 19
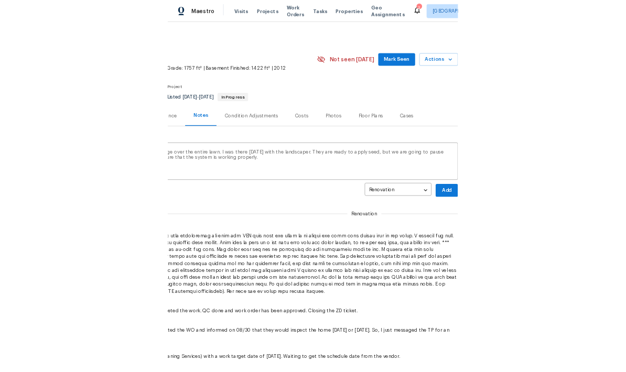
scroll to position [0, 155]
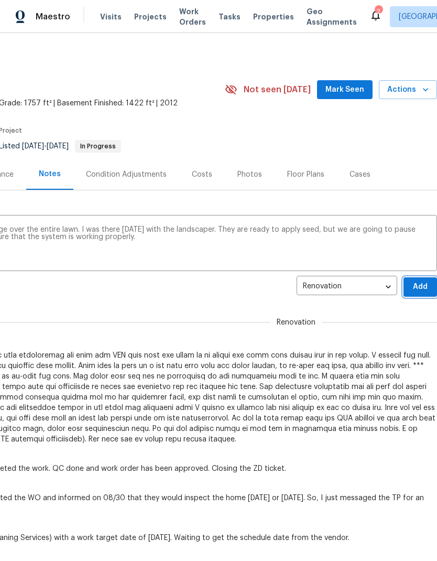
click at [422, 294] on span "Add" at bounding box center [420, 287] width 17 height 13
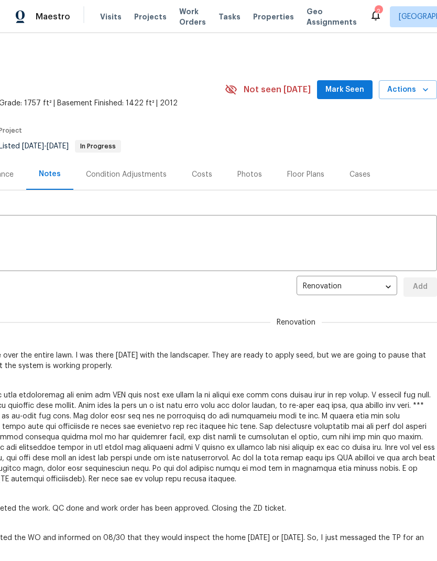
scroll to position [0, 0]
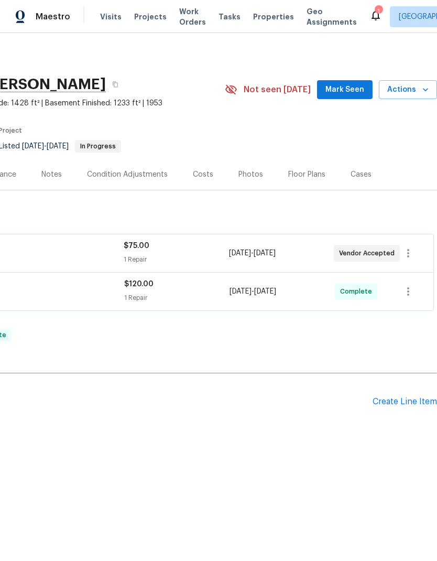
scroll to position [0, 155]
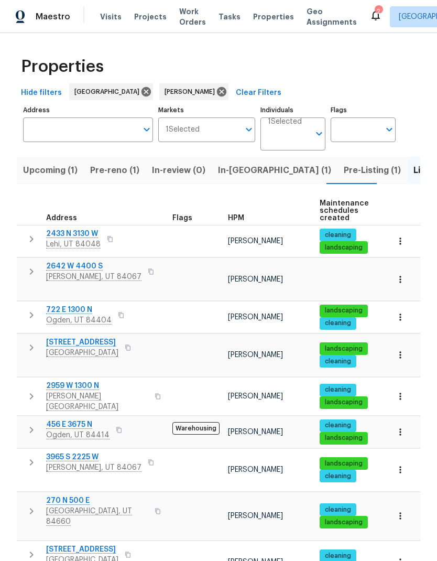
click at [403, 245] on icon "button" at bounding box center [400, 241] width 10 height 10
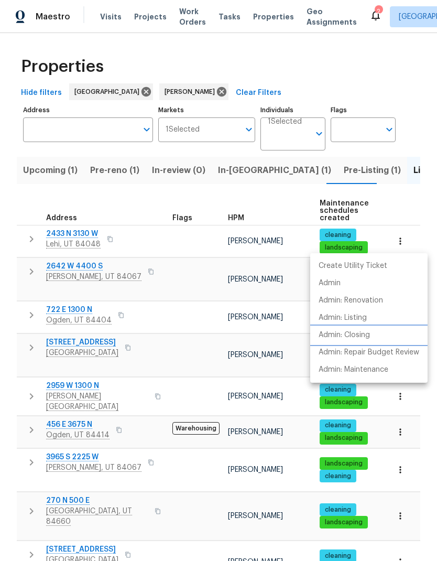
click at [364, 335] on p "Admin: Closing" at bounding box center [344, 335] width 51 height 11
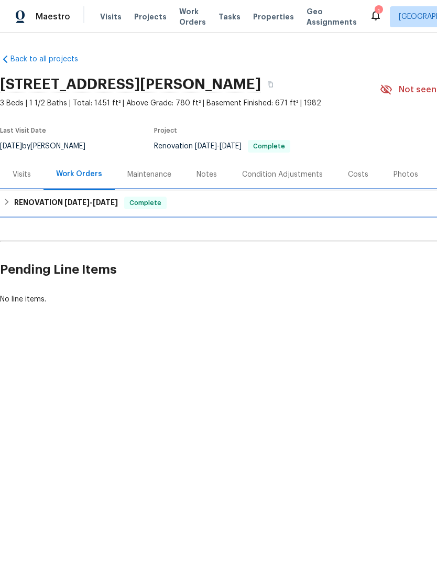
click at [25, 202] on h6 "RENOVATION 8/26/25 - 9/4/25" at bounding box center [66, 203] width 104 height 13
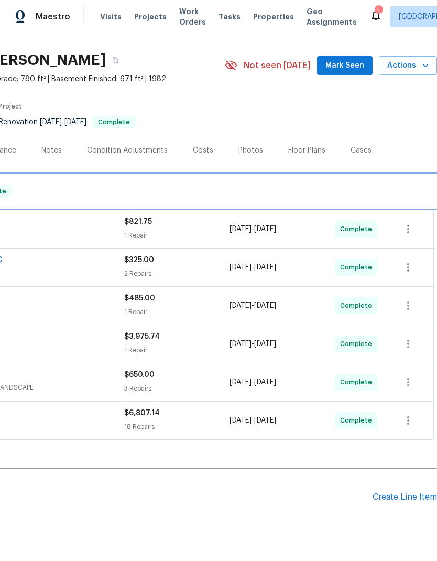
scroll to position [24, 155]
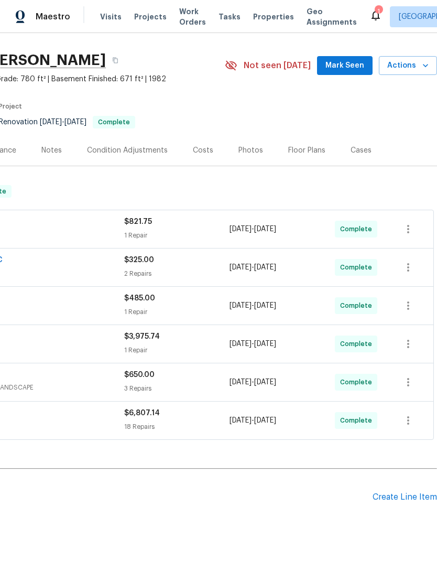
click at [408, 497] on div "Create Line Item" at bounding box center [405, 497] width 65 height 10
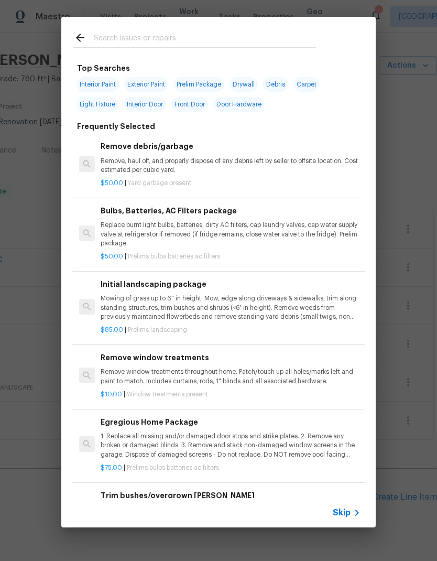
click at [164, 32] on input "text" at bounding box center [205, 39] width 222 height 16
type input "Floo"
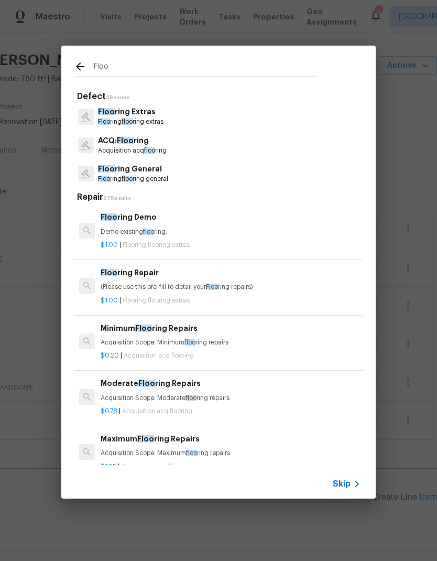
click at [146, 120] on p "Floo ring floo ring extras" at bounding box center [131, 121] width 66 height 9
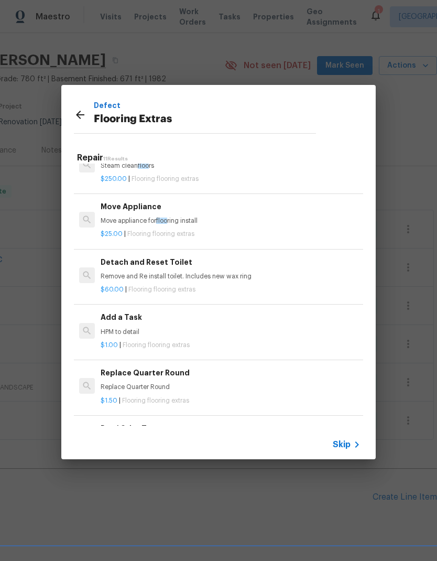
scroll to position [256, 0]
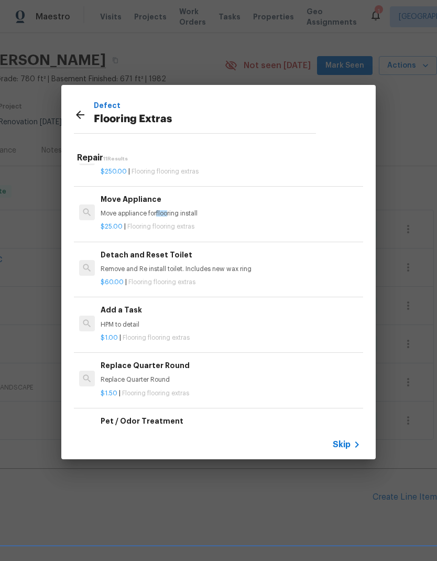
click at [128, 320] on p "HPM to detail" at bounding box center [231, 324] width 260 height 9
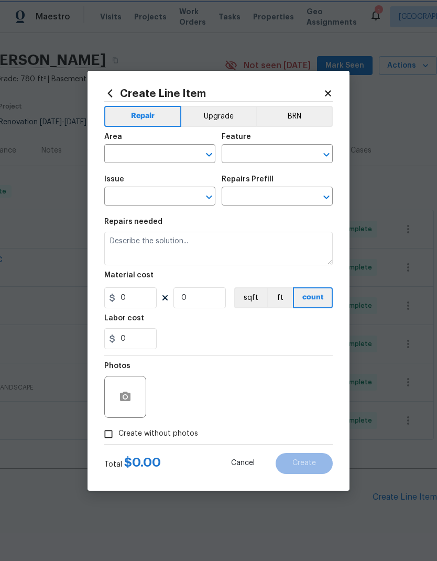
type input "Overall Flooring"
type input "Flooring Extras"
type textarea "HPM to detail"
type input "1"
type input "Add a Task $1.00"
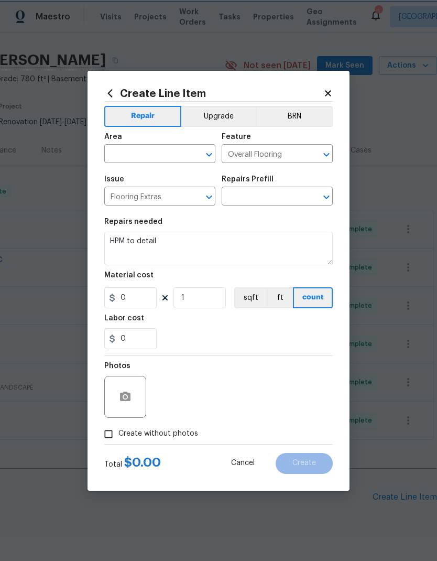
type input "1"
click at [165, 153] on input "text" at bounding box center [145, 155] width 82 height 16
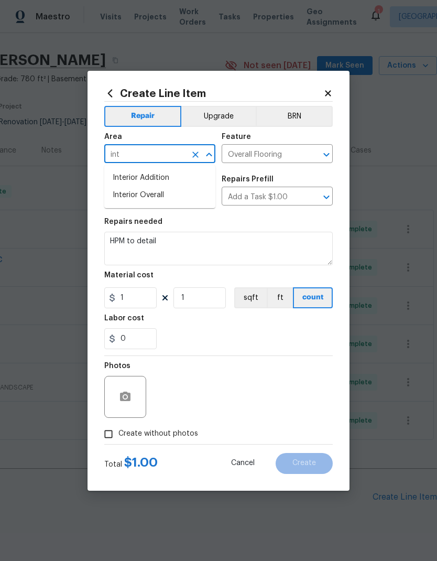
click at [173, 197] on li "Interior Overall" at bounding box center [159, 195] width 111 height 17
type input "Interior Overall"
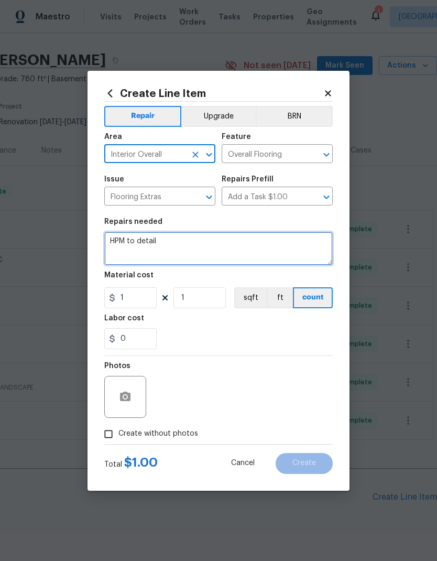
click at [150, 244] on textarea "HPM to detail" at bounding box center [218, 249] width 229 height 34
click at [150, 243] on textarea "HPM to detail" at bounding box center [218, 249] width 229 height 34
click at [144, 244] on textarea "HPM to detail" at bounding box center [218, 249] width 229 height 34
type textarea "Pricing update from renovation."
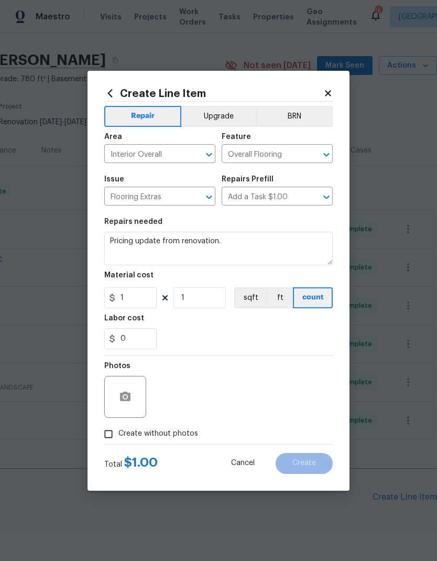
click at [284, 331] on div "0" at bounding box center [218, 338] width 229 height 21
click at [139, 299] on input "1" at bounding box center [130, 297] width 52 height 21
type input "451.32"
click at [256, 327] on div "Labor cost" at bounding box center [218, 322] width 229 height 14
click at [111, 438] on input "Create without photos" at bounding box center [109, 434] width 20 height 20
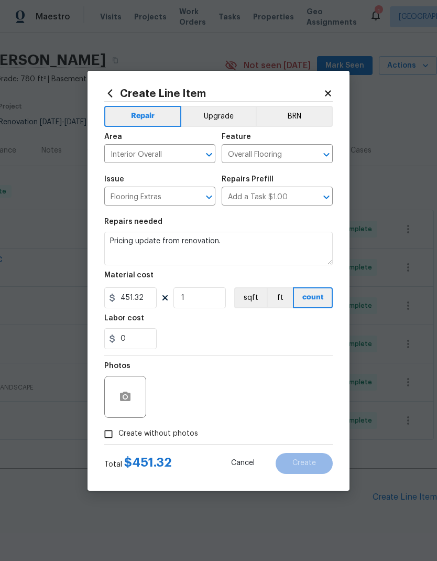
checkbox input "true"
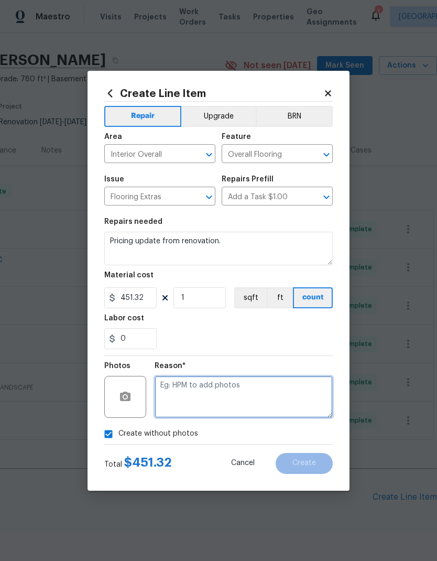
click at [241, 390] on textarea at bounding box center [244, 397] width 178 height 42
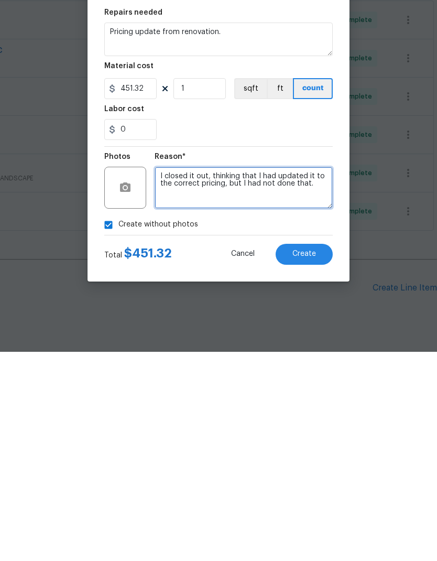
type textarea "I closed it out, thinking that I had updated it to the correct pricing, but I h…"
click at [309, 459] on span "Create" at bounding box center [305, 463] width 24 height 8
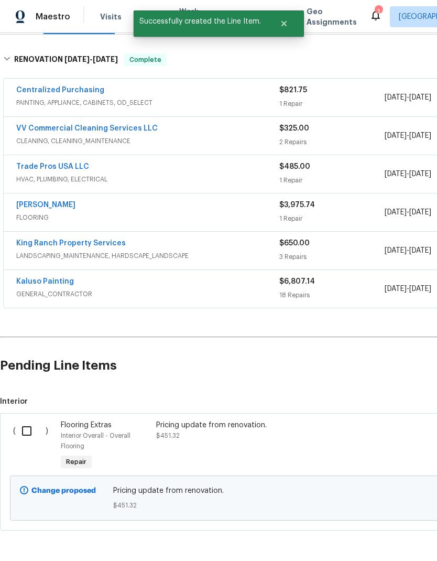
scroll to position [155, 0]
click at [33, 421] on input "checkbox" at bounding box center [31, 432] width 30 height 22
checkbox input "true"
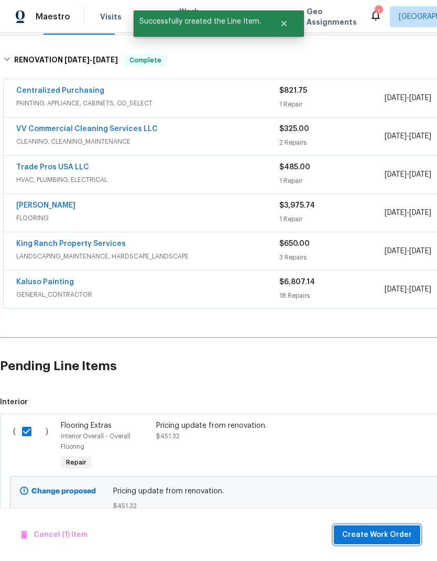
click at [395, 538] on span "Create Work Order" at bounding box center [377, 535] width 70 height 13
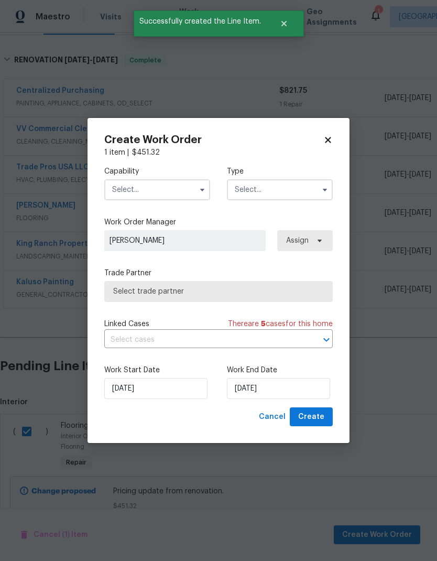
click at [170, 183] on input "text" at bounding box center [157, 189] width 106 height 21
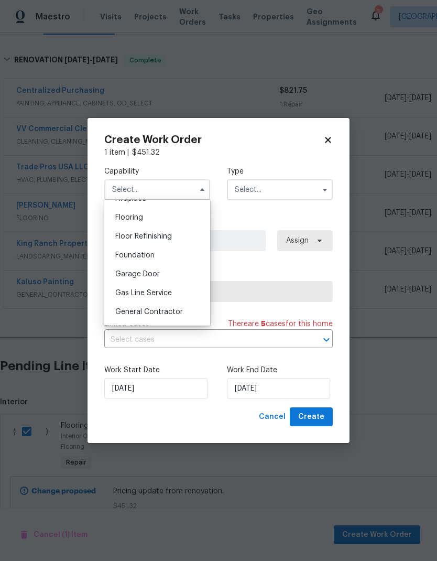
scroll to position [391, 0]
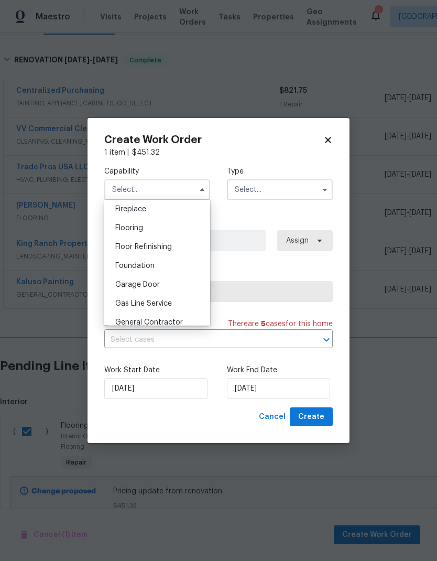
click at [165, 229] on div "Flooring" at bounding box center [157, 228] width 101 height 19
type input "Flooring"
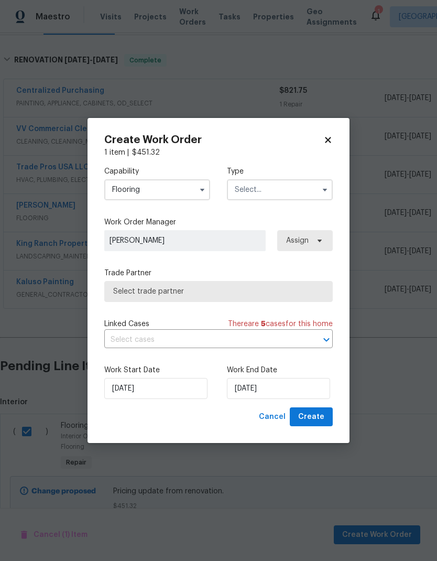
click at [281, 186] on input "text" at bounding box center [280, 189] width 106 height 21
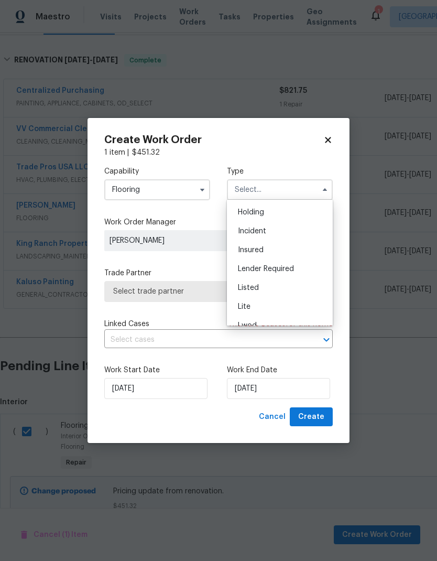
scroll to position [50, 0]
click at [275, 277] on div "Listed" at bounding box center [280, 274] width 101 height 19
type input "Listed"
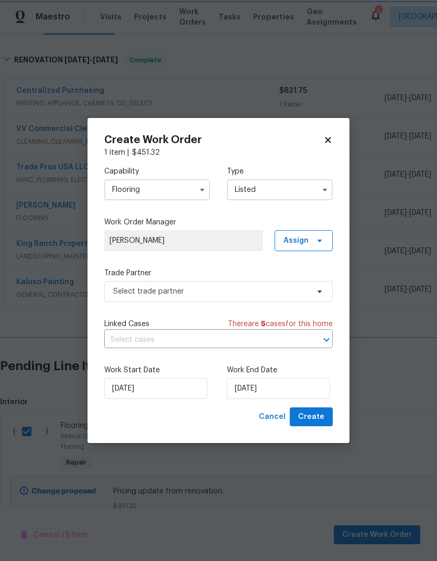
scroll to position [0, 0]
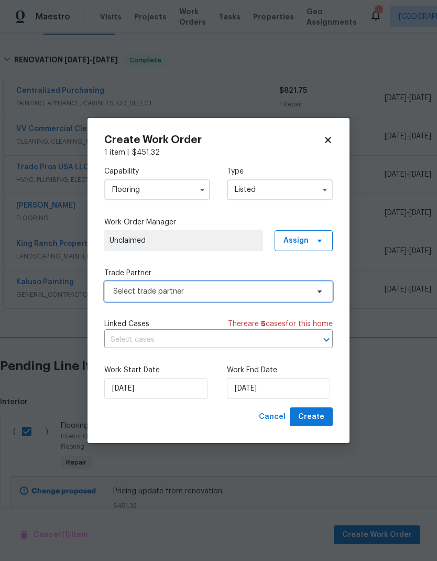
click at [285, 294] on span "Select trade partner" at bounding box center [211, 291] width 196 height 10
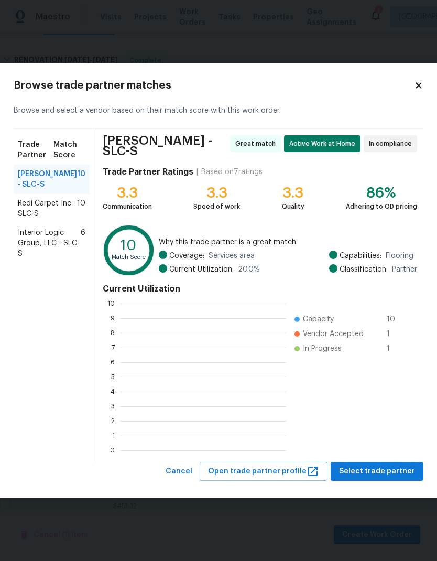
scroll to position [147, 166]
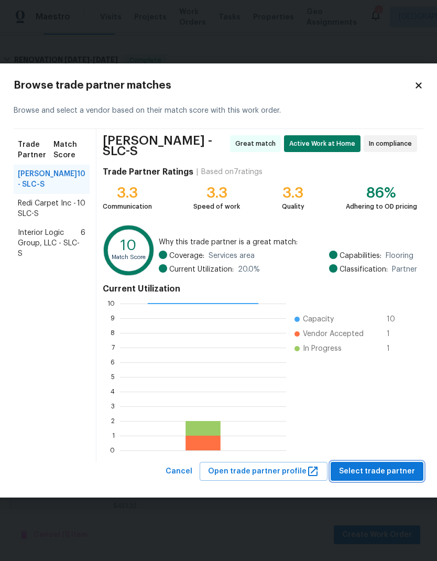
click at [391, 472] on span "Select trade partner" at bounding box center [377, 471] width 76 height 13
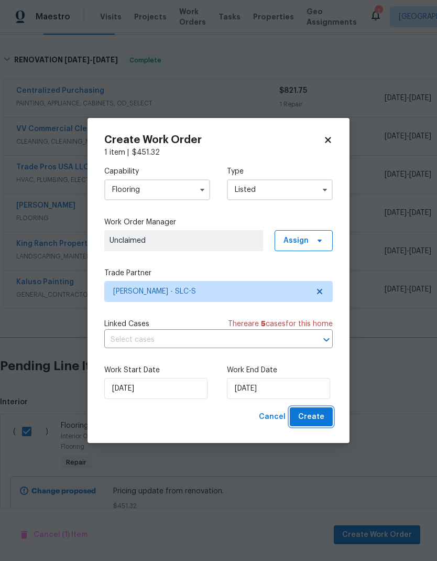
click at [319, 416] on span "Create" at bounding box center [311, 417] width 26 height 13
checkbox input "false"
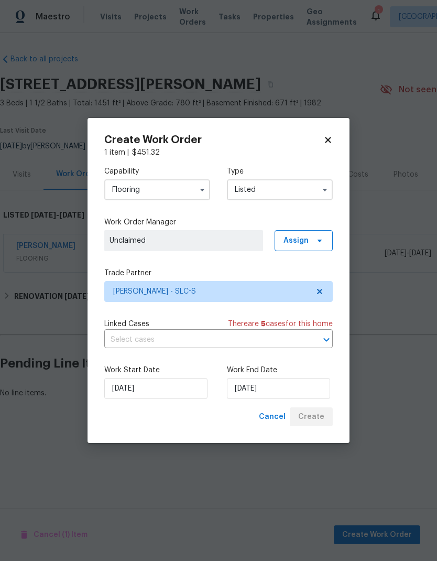
scroll to position [0, 0]
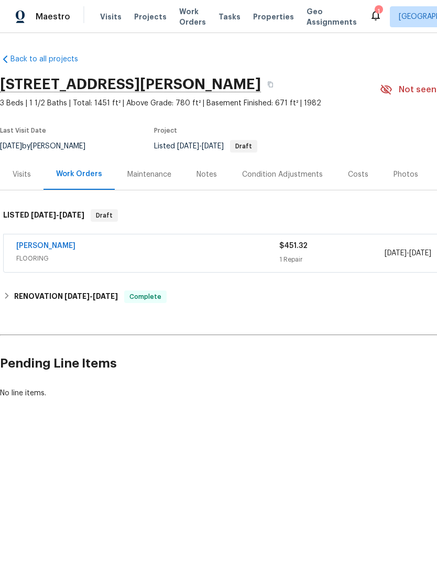
click at [251, 470] on html "Maestro Visits Projects Work Orders Tasks Properties Geo Assignments 1 Salt Lak…" at bounding box center [218, 235] width 437 height 470
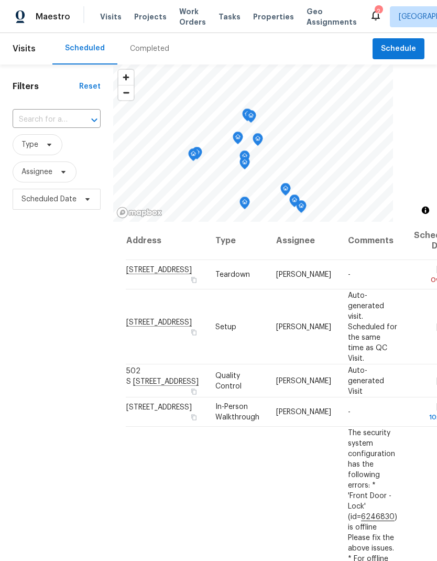
click at [0, 0] on icon at bounding box center [0, 0] width 0 height 0
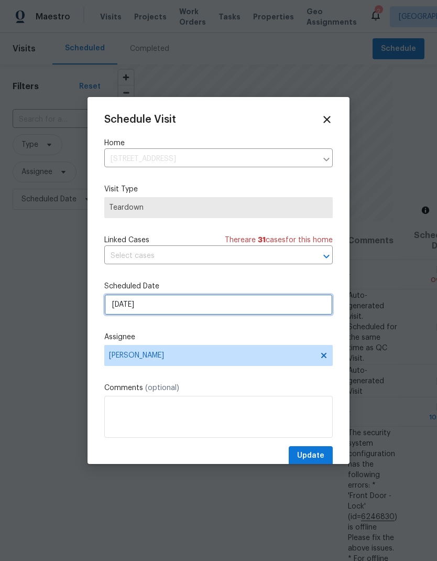
click at [230, 309] on input "[DATE]" at bounding box center [218, 304] width 229 height 21
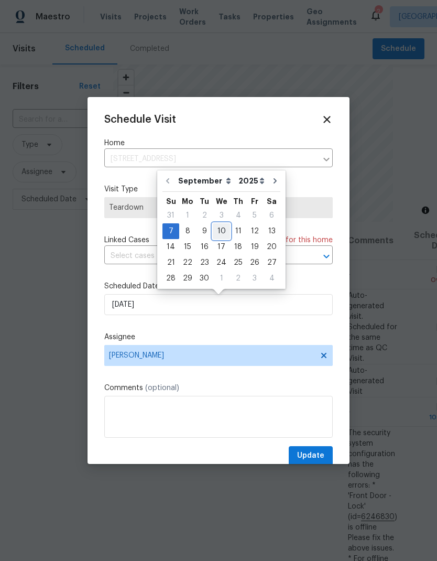
click at [222, 233] on div "10" at bounding box center [221, 231] width 17 height 15
type input "[DATE]"
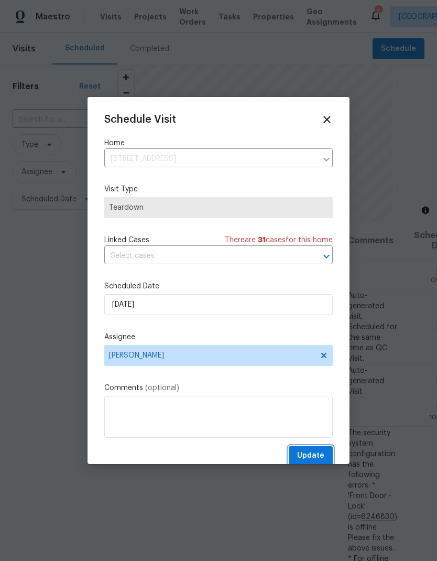
click at [317, 457] on span "Update" at bounding box center [310, 455] width 27 height 13
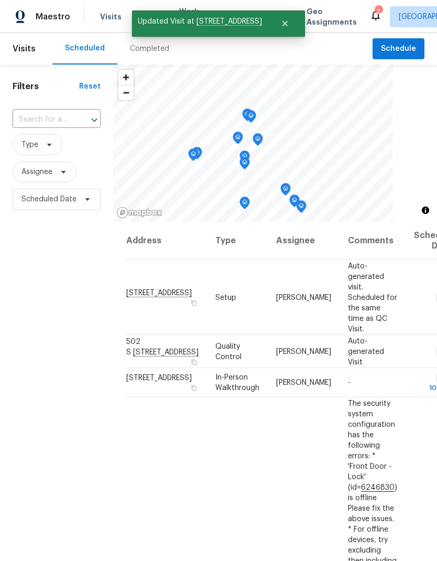
click at [39, 329] on div "Filters Reset ​ Type Assignee Scheduled Date" at bounding box center [56, 368] width 113 height 606
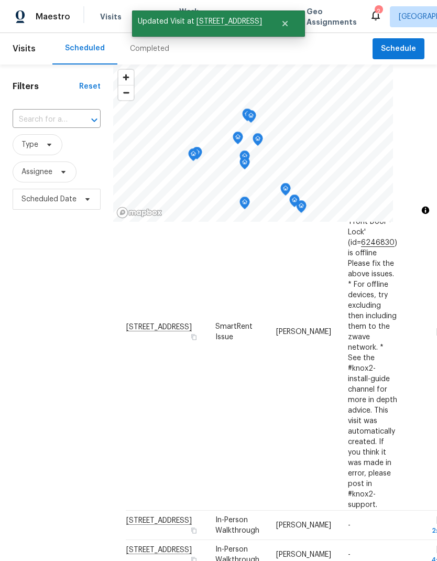
scroll to position [250, 0]
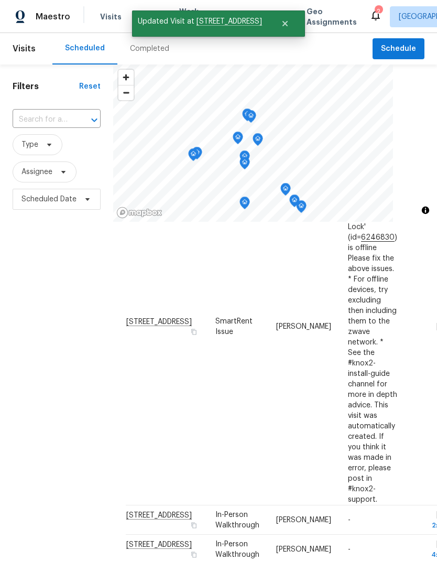
click at [49, 357] on div "Filters Reset ​ Type Assignee Scheduled Date" at bounding box center [56, 368] width 113 height 606
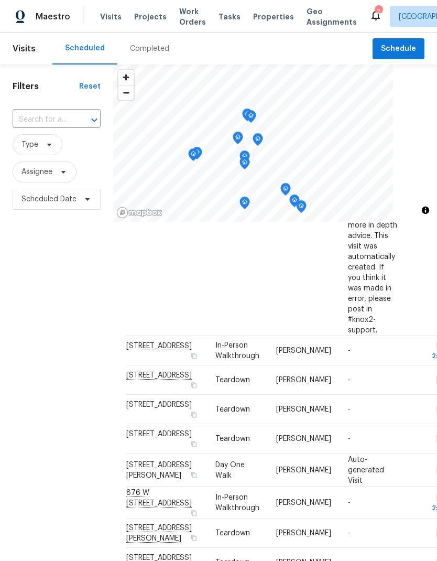
scroll to position [1142, 0]
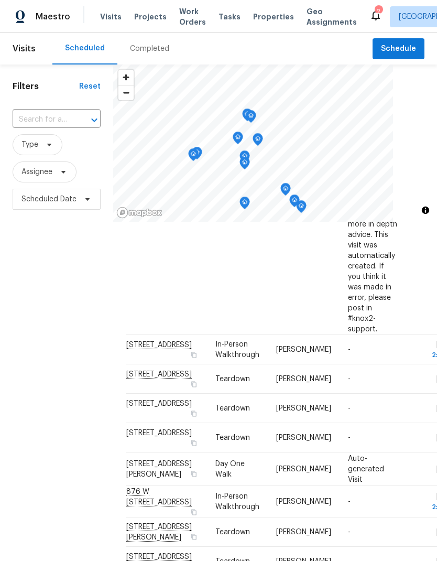
click at [34, 330] on div "Filters Reset ​ Type Assignee Scheduled Date" at bounding box center [56, 368] width 113 height 606
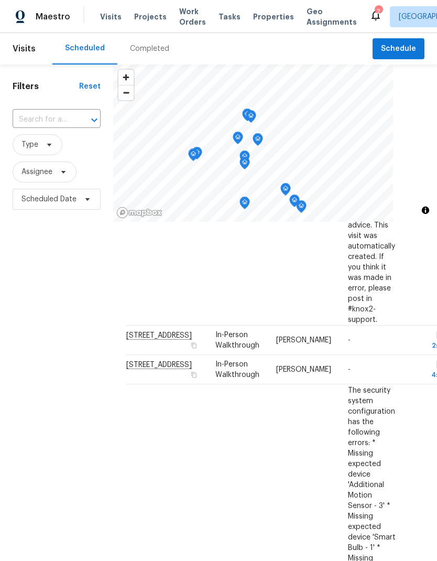
scroll to position [401, 0]
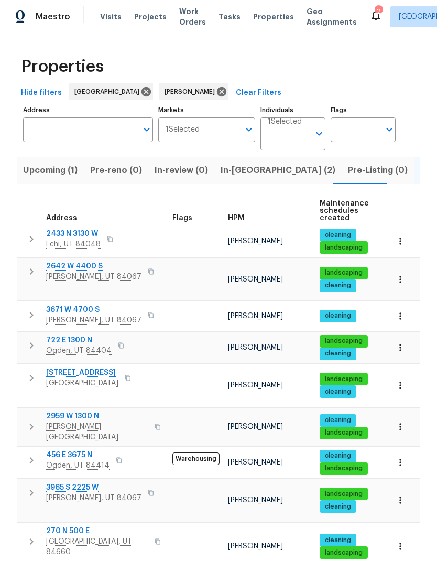
click at [234, 174] on span "In-[GEOGRAPHIC_DATA] (2)" at bounding box center [278, 170] width 115 height 15
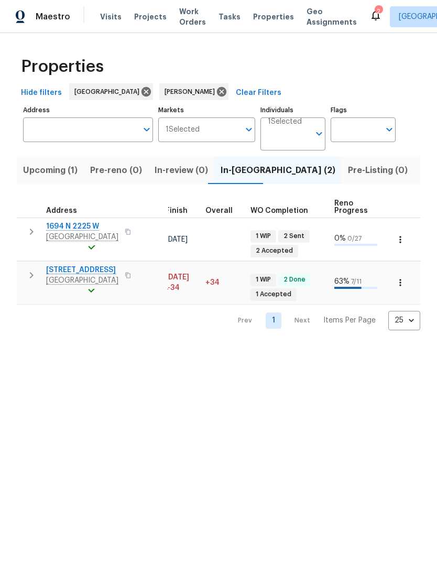
scroll to position [1, 305]
